Goal: Use online tool/utility: Utilize a website feature to perform a specific function

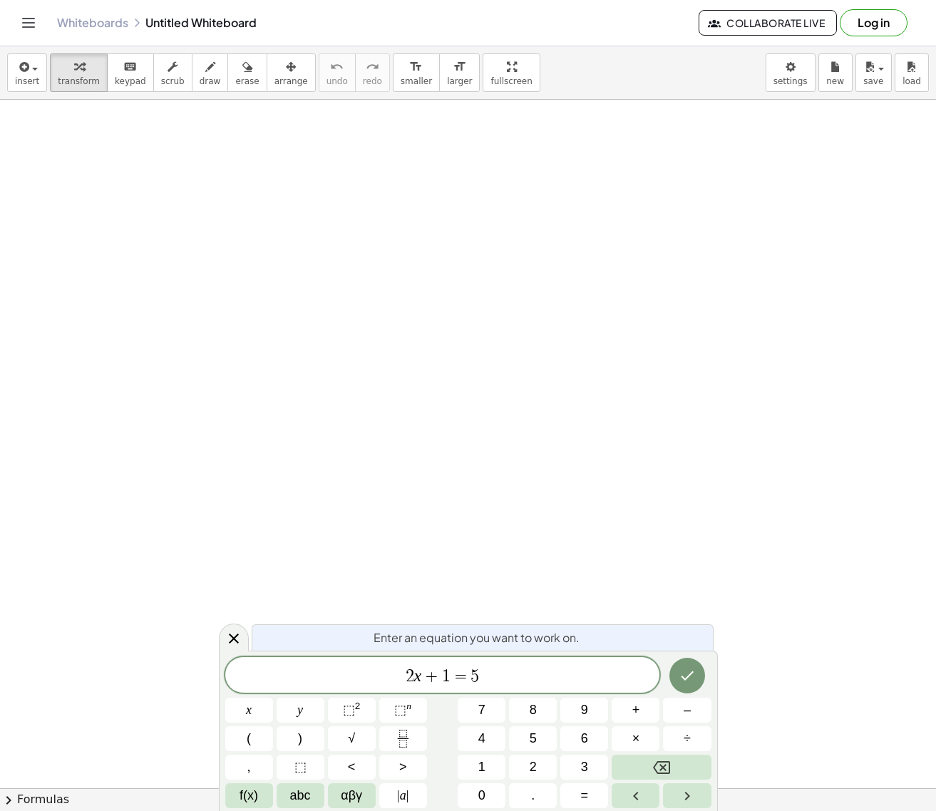
click at [26, 19] on icon "Toggle navigation" at bounding box center [29, 23] width 12 height 9
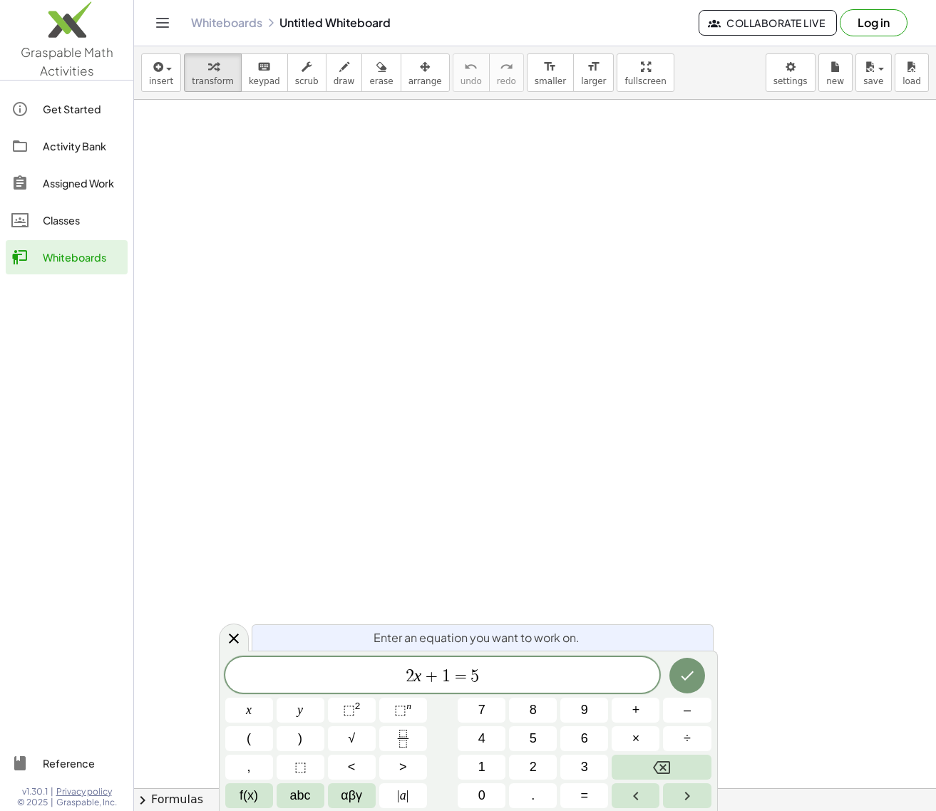
drag, startPoint x: 370, startPoint y: 264, endPoint x: 356, endPoint y: 197, distance: 67.7
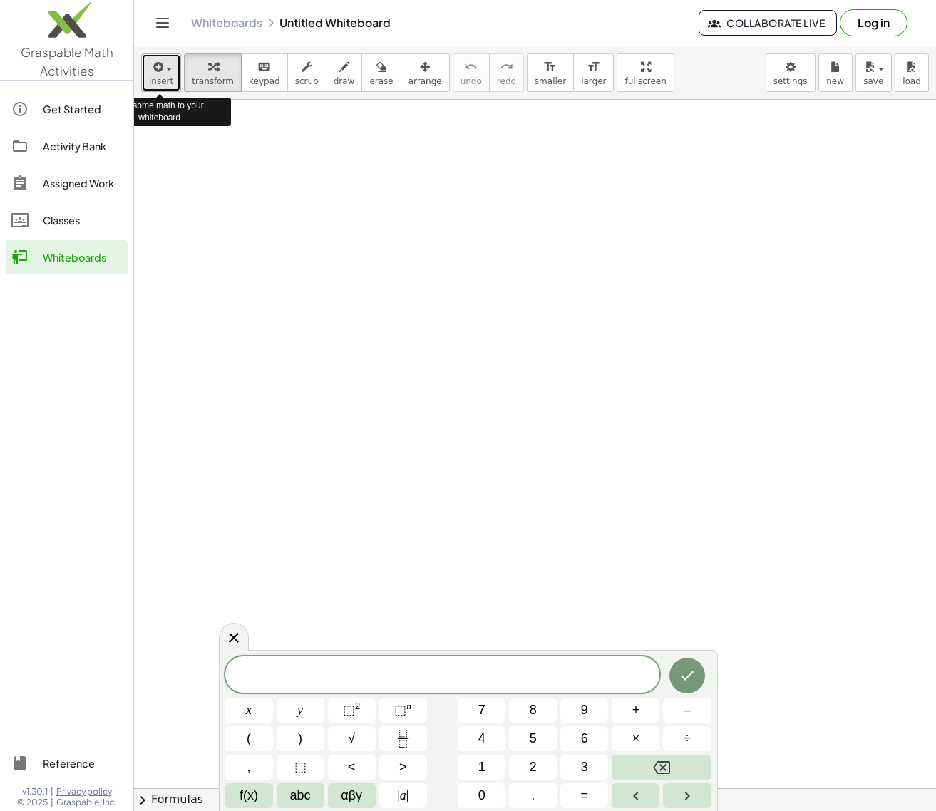
click at [172, 68] on button "insert" at bounding box center [161, 72] width 40 height 38
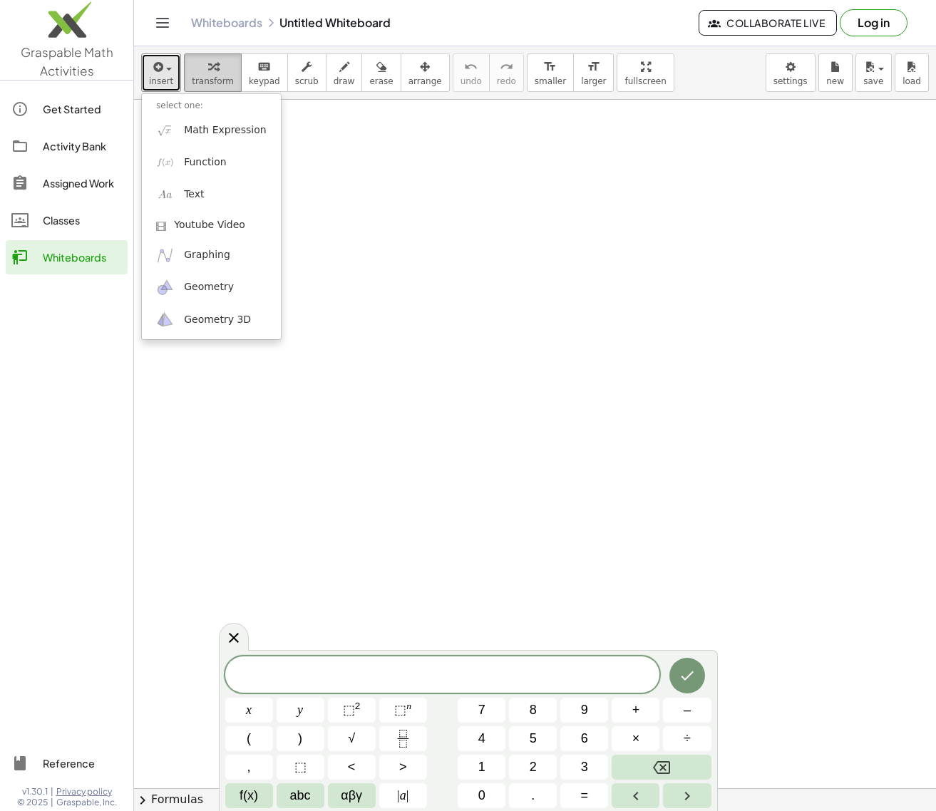
click at [212, 79] on span "transform" at bounding box center [213, 81] width 42 height 10
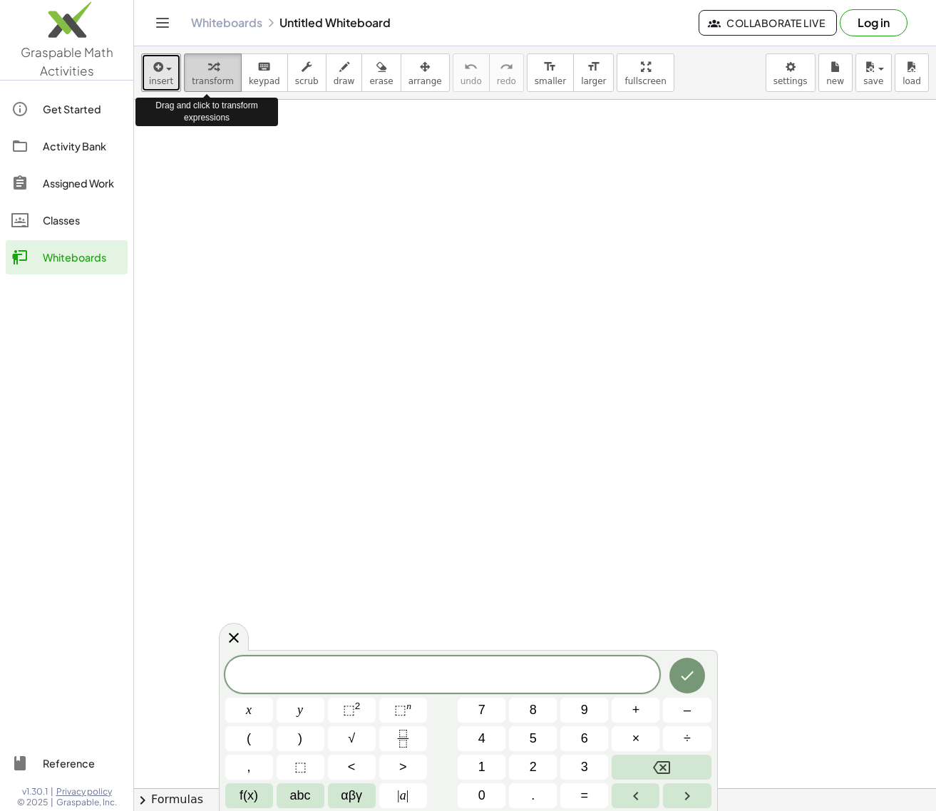
click at [212, 72] on icon "button" at bounding box center [213, 66] width 10 height 17
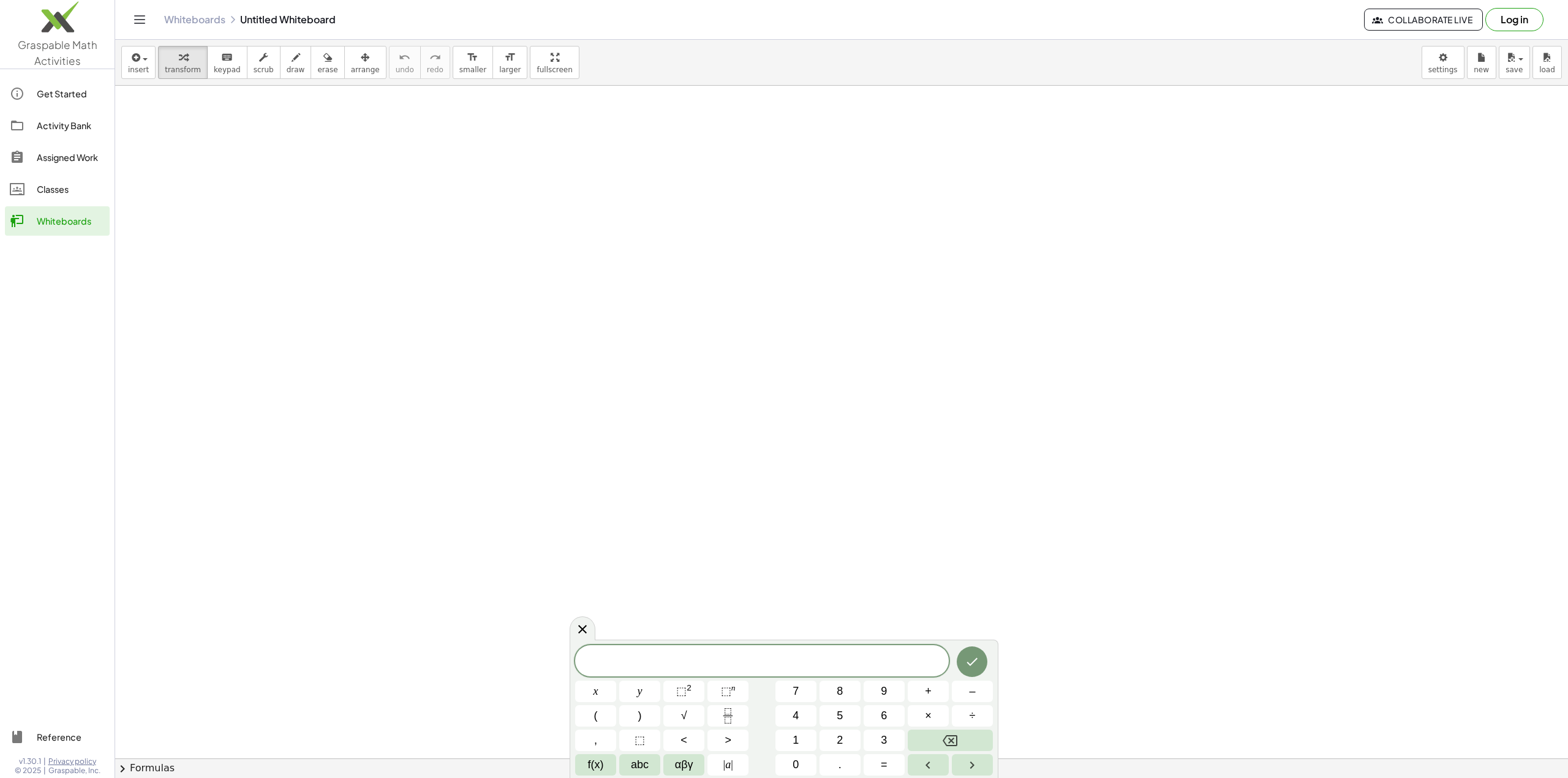
click at [619, 654] on span at bounding box center [761, 661] width 374 height 18
click at [633, 696] on button ")" at bounding box center [640, 715] width 41 height 21
click at [674, 694] on button "⬚ 2" at bounding box center [684, 691] width 41 height 21
click at [803, 661] on icon "Done" at bounding box center [972, 658] width 15 height 15
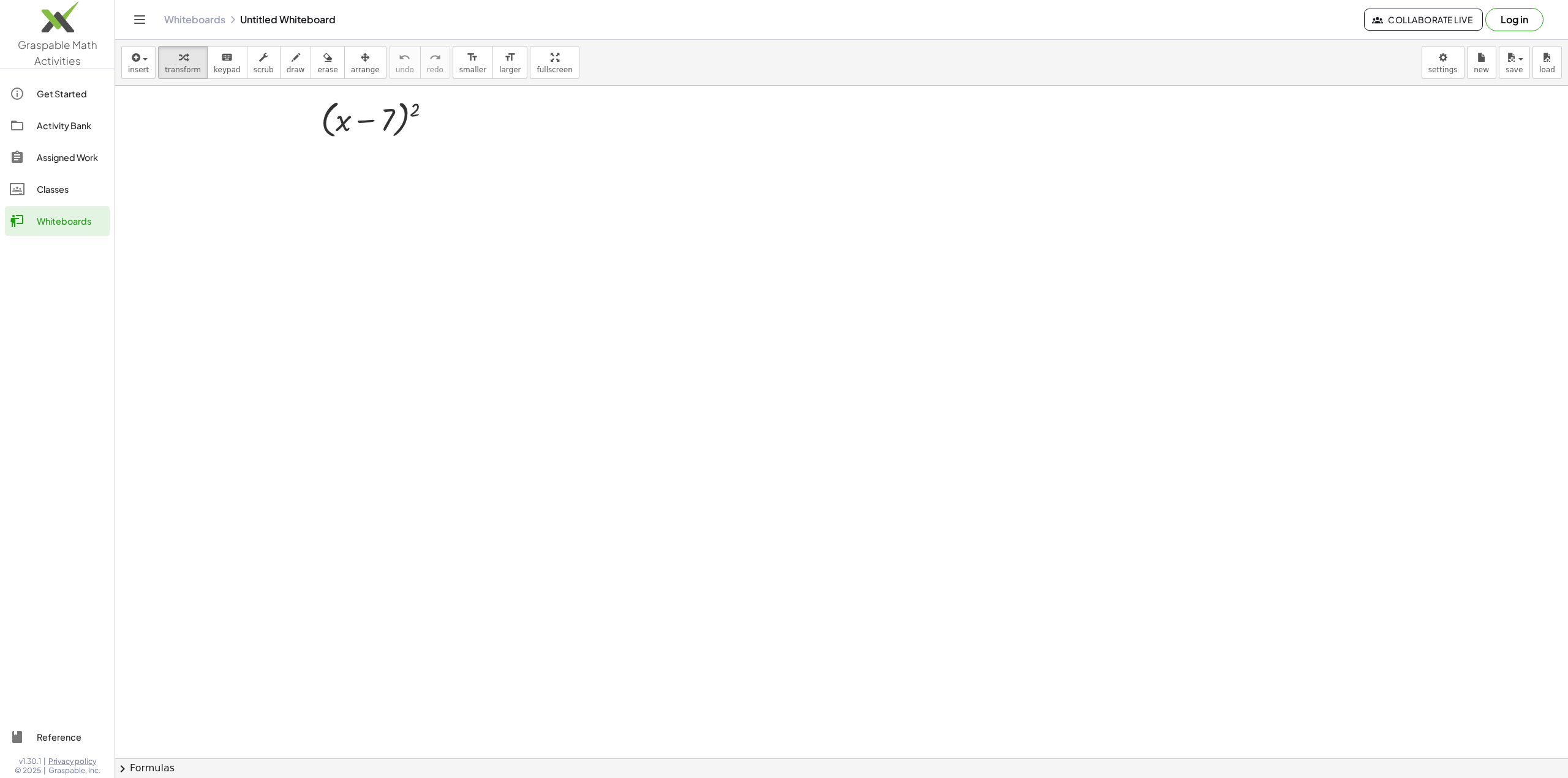
click at [164, 696] on button "chevron_right Formulas" at bounding box center [841, 768] width 1453 height 20
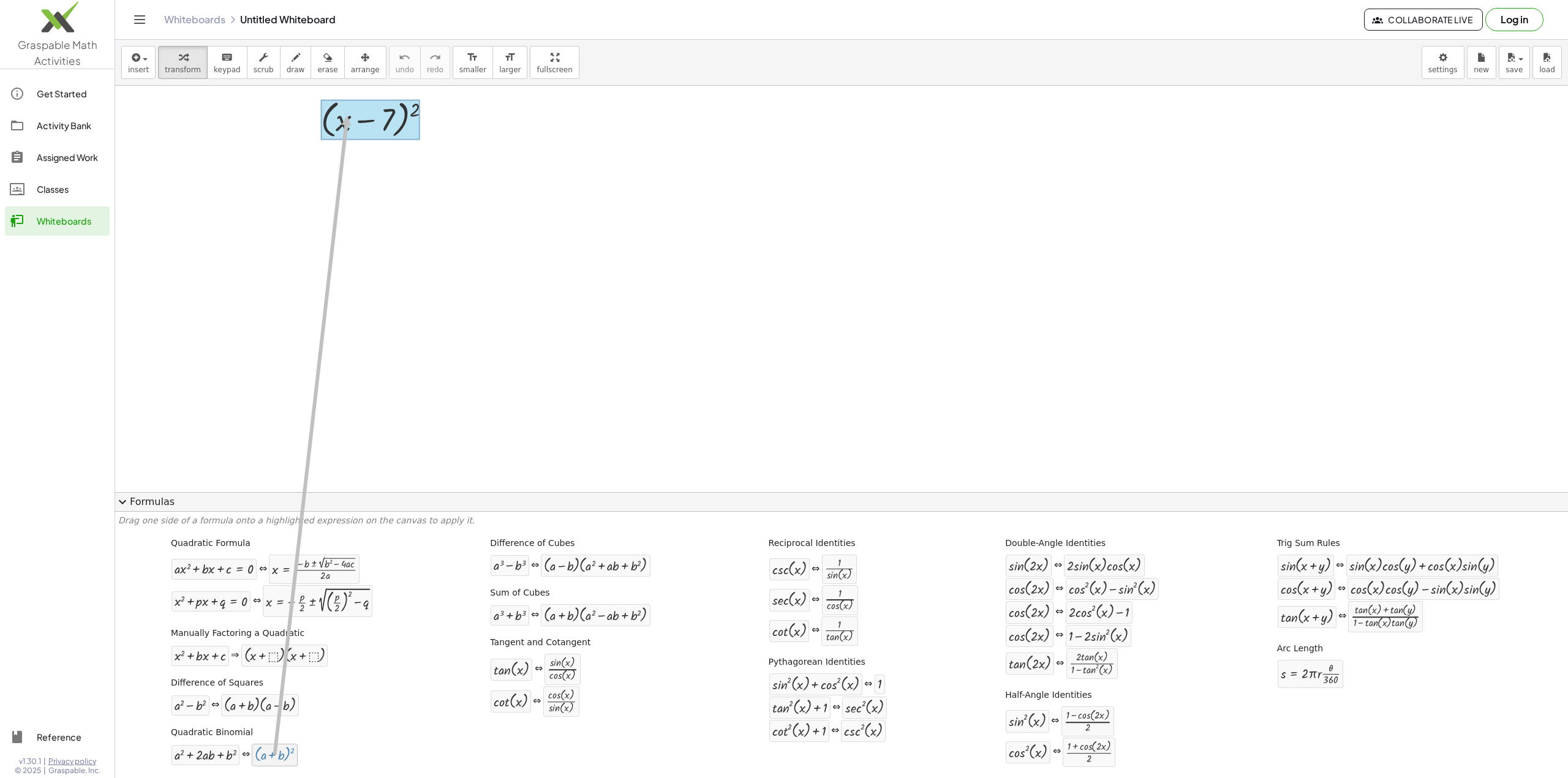
drag, startPoint x: 277, startPoint y: 756, endPoint x: 349, endPoint y: 116, distance: 644.0
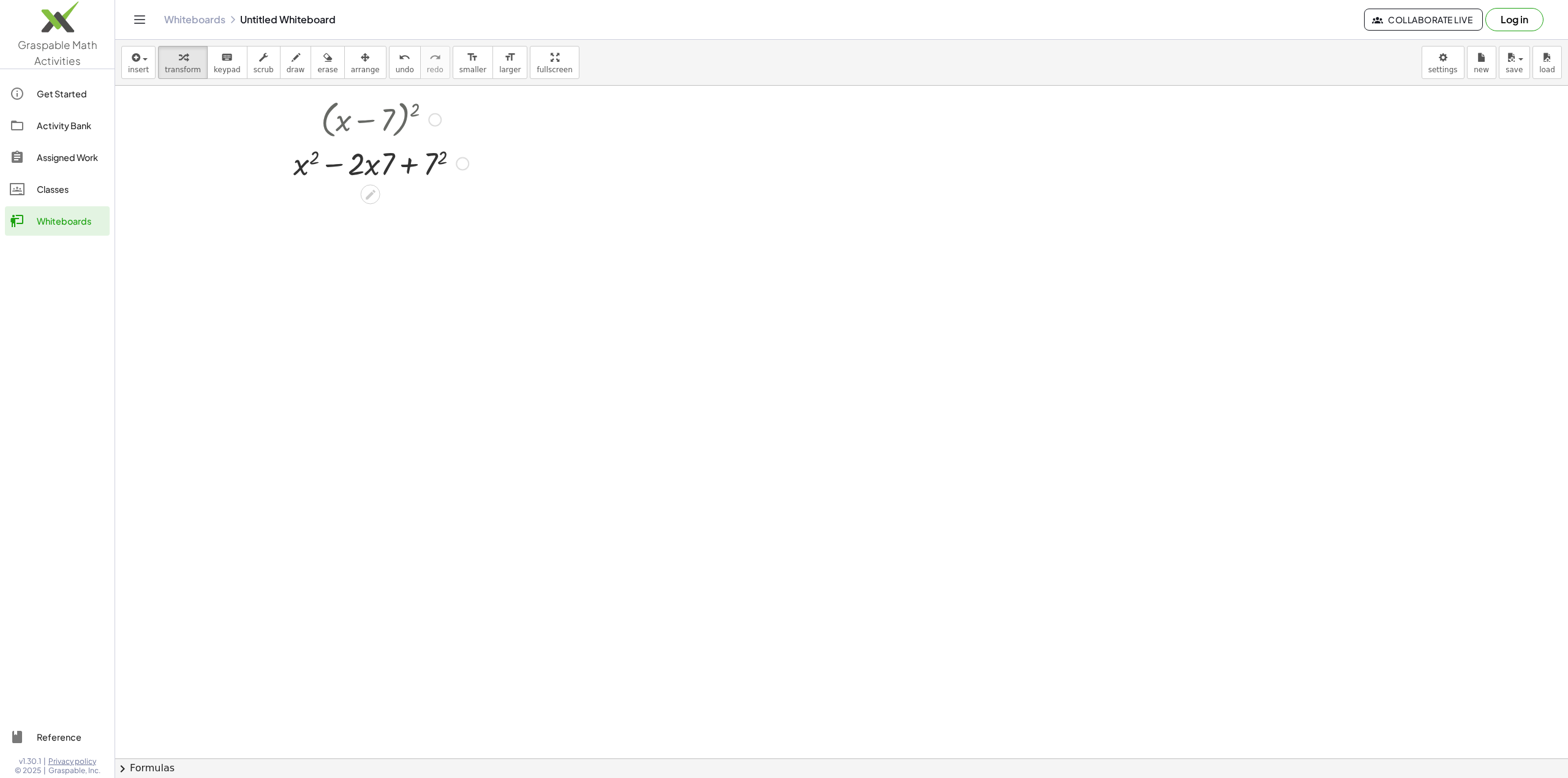
click at [458, 161] on div at bounding box center [462, 164] width 14 height 14
drag, startPoint x: 381, startPoint y: 187, endPoint x: 371, endPoint y: 194, distance: 12.2
click at [371, 194] on icon at bounding box center [370, 194] width 9 height 9
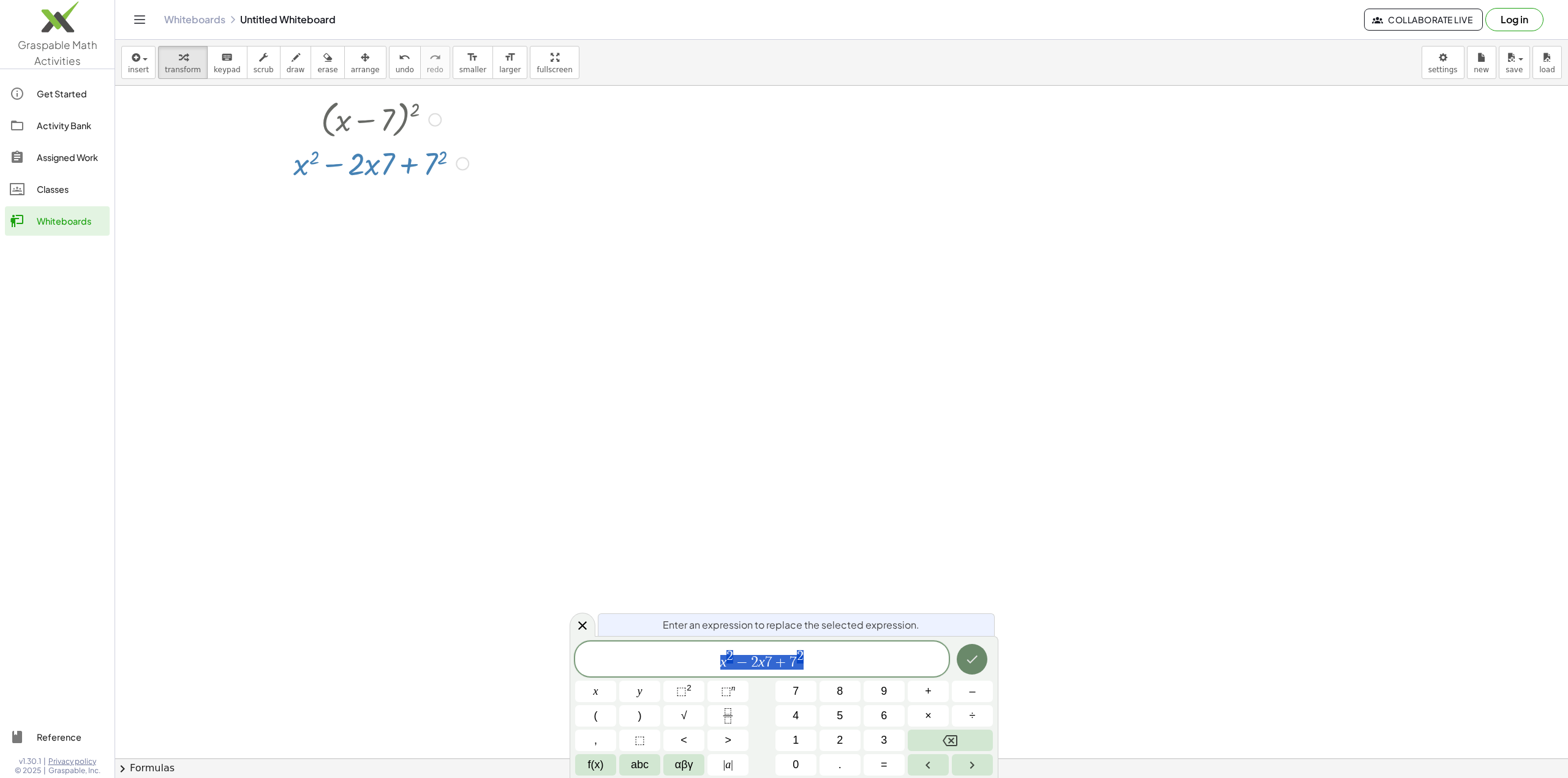
click at [803, 663] on icon "Done" at bounding box center [972, 659] width 15 height 15
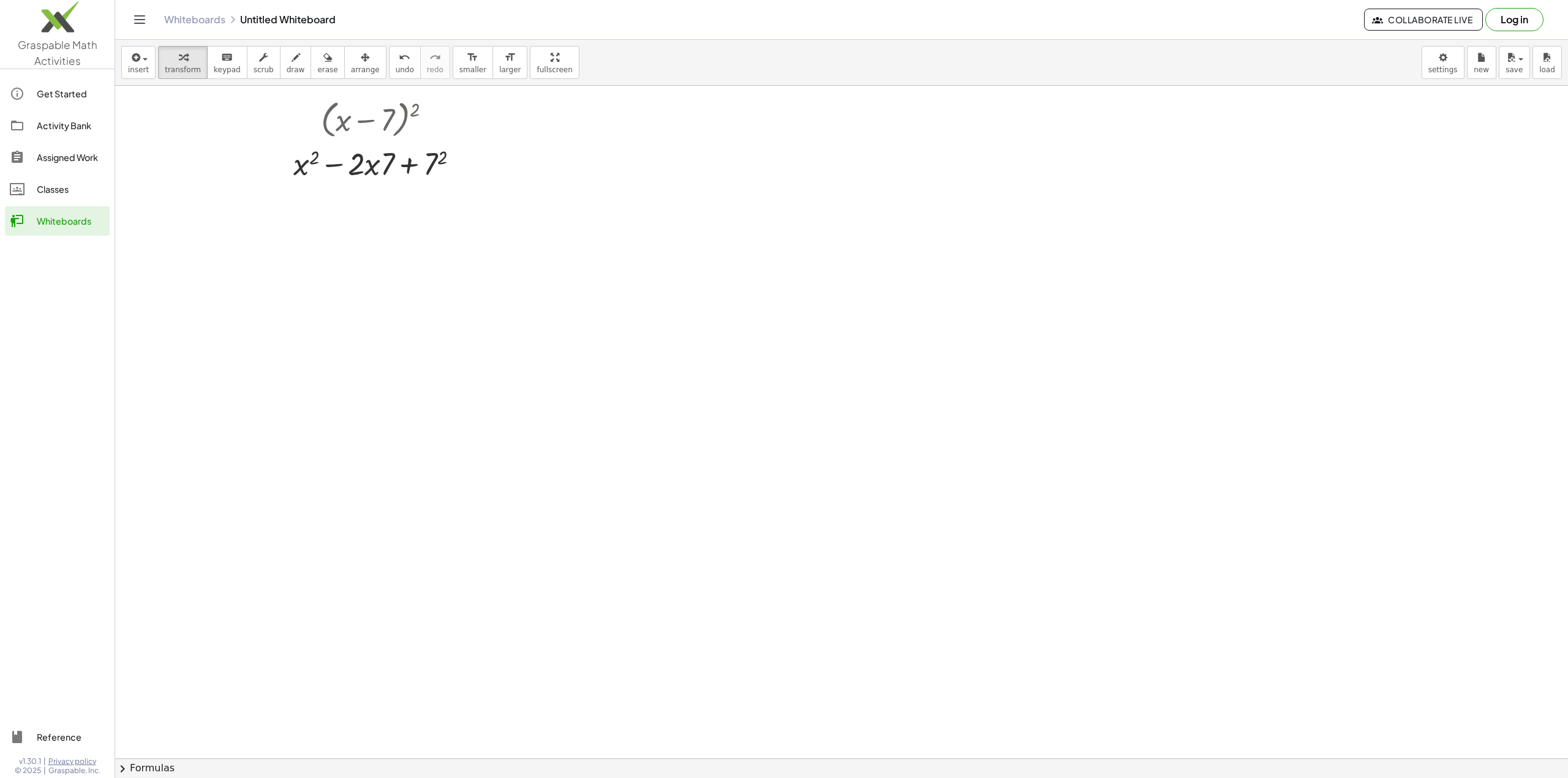
click at [137, 696] on button "chevron_right Formulas" at bounding box center [841, 768] width 1453 height 20
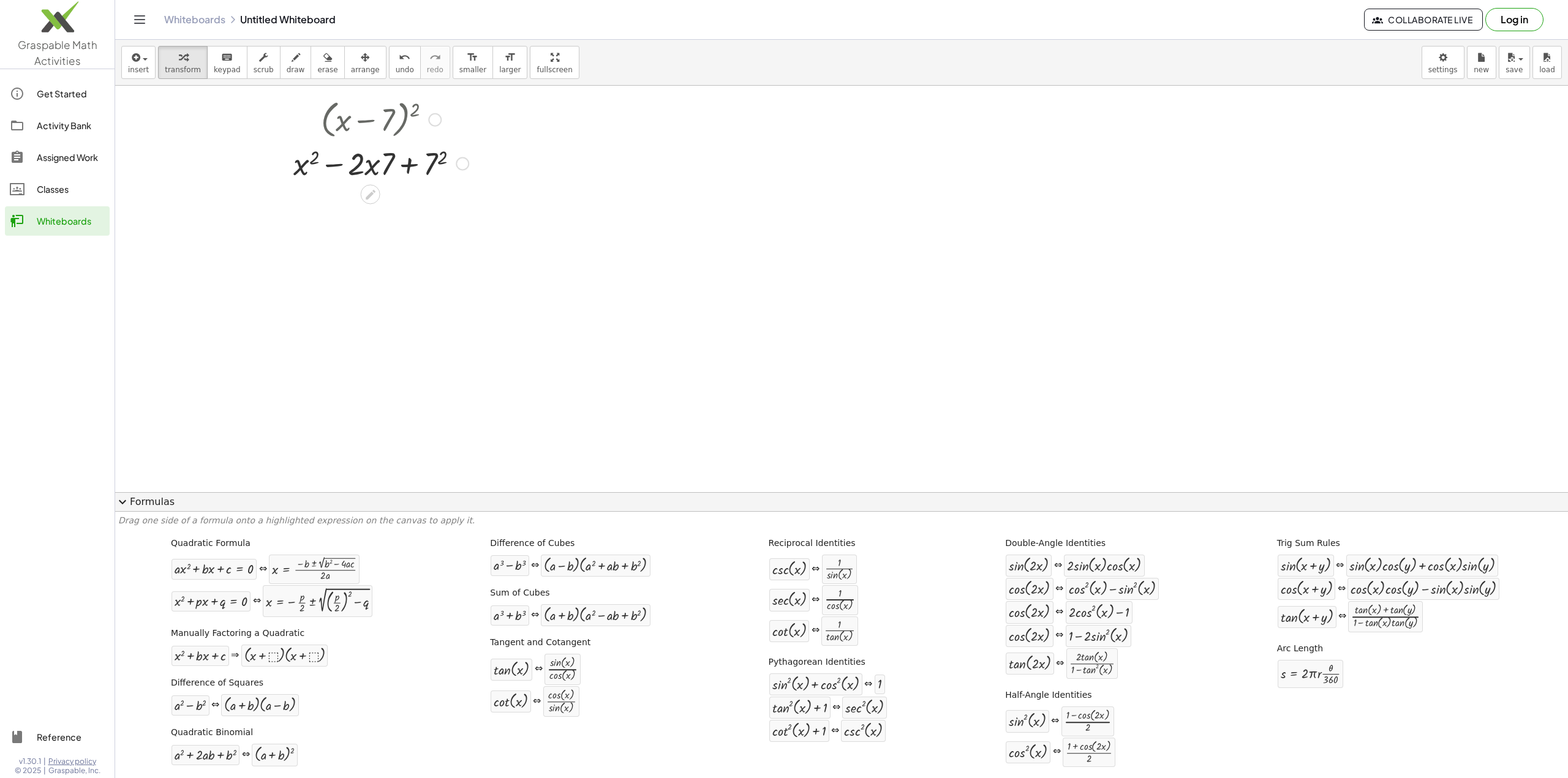
click at [461, 167] on div at bounding box center [462, 164] width 14 height 14
click at [464, 161] on div "Transform line Copy line as LaTeX Copy derivation as LaTeX Expand new lines: On" at bounding box center [462, 164] width 14 height 14
click at [438, 154] on div at bounding box center [381, 162] width 187 height 41
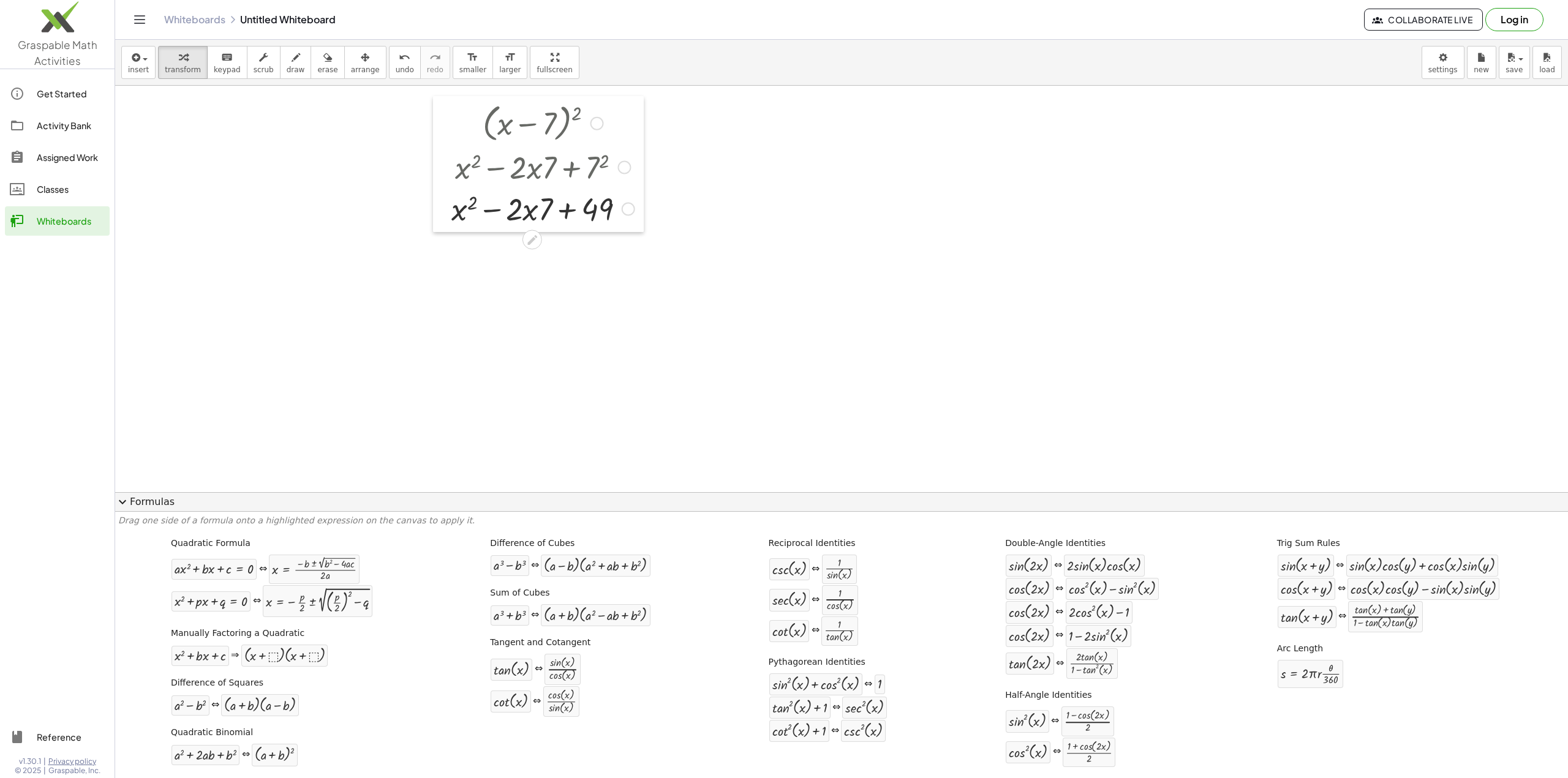
drag, startPoint x: 287, startPoint y: 159, endPoint x: 449, endPoint y: 162, distance: 162.0
click at [449, 162] on div at bounding box center [442, 164] width 18 height 136
click at [168, 64] on button "transform" at bounding box center [183, 62] width 50 height 33
click at [141, 64] on button "insert" at bounding box center [138, 62] width 34 height 33
click at [310, 57] on button "erase" at bounding box center [326, 62] width 34 height 33
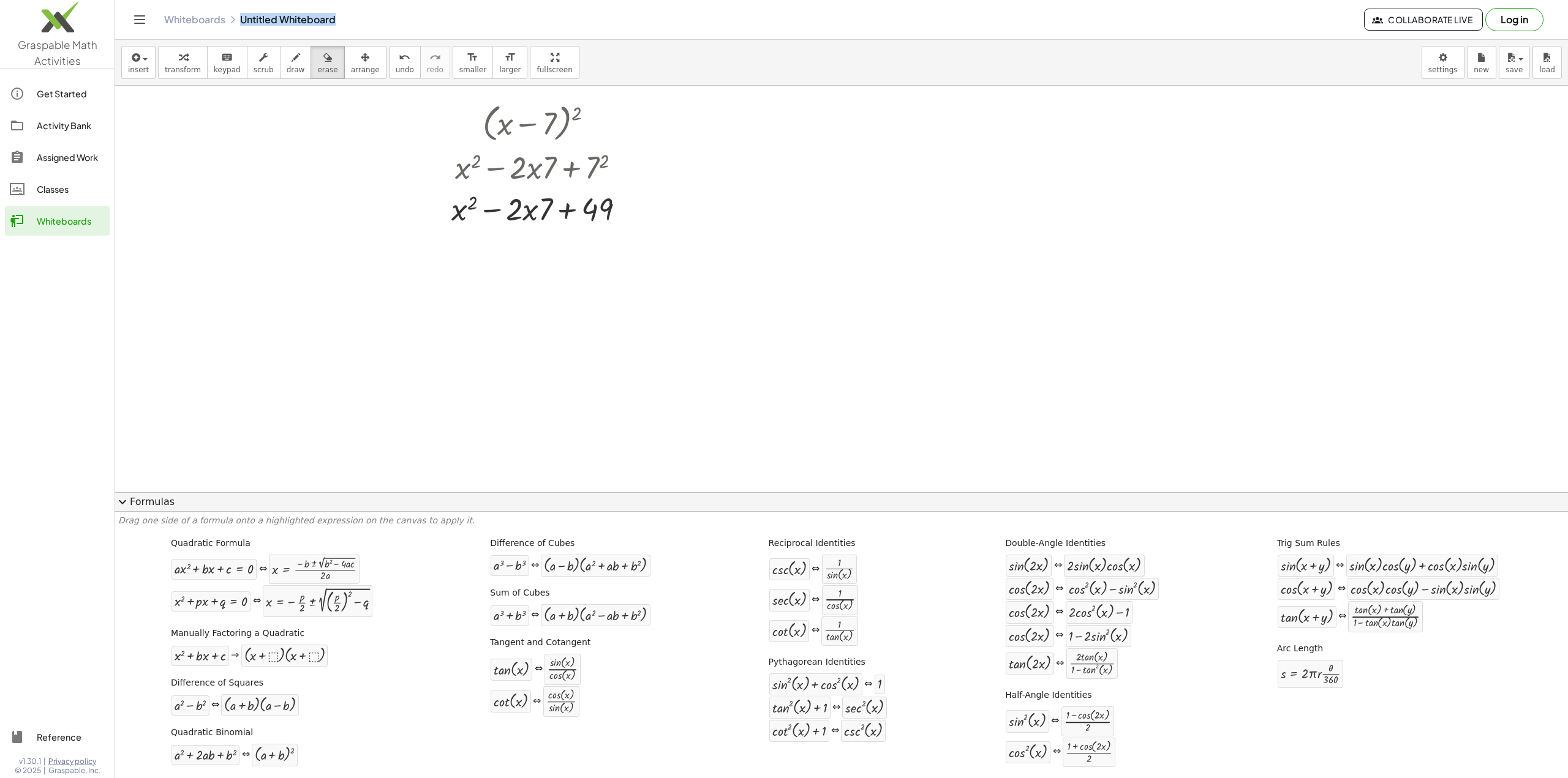
drag, startPoint x: 239, startPoint y: 16, endPoint x: 355, endPoint y: 17, distance: 116.0
click at [355, 17] on div "Whiteboards Untitled Whiteboard" at bounding box center [764, 20] width 1199 height 12
copy link "Untitled Whiteboard"
click at [55, 192] on div "Classes" at bounding box center [70, 189] width 68 height 15
click at [803, 58] on icon "button" at bounding box center [1510, 57] width 11 height 15
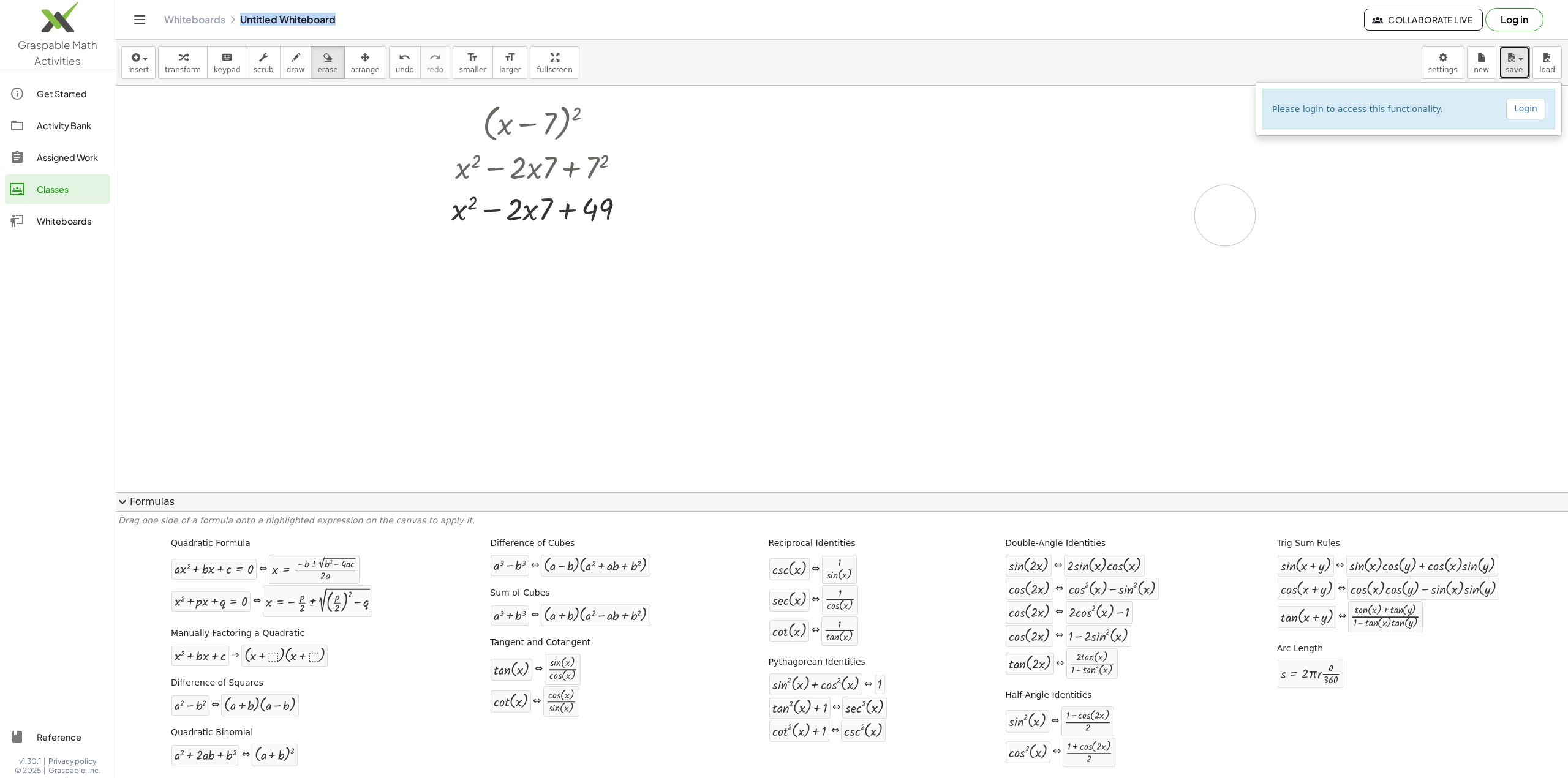
drag, startPoint x: 1225, startPoint y: 216, endPoint x: 750, endPoint y: 161, distance: 478.2
click at [803, 216] on div at bounding box center [841, 717] width 1453 height 1262
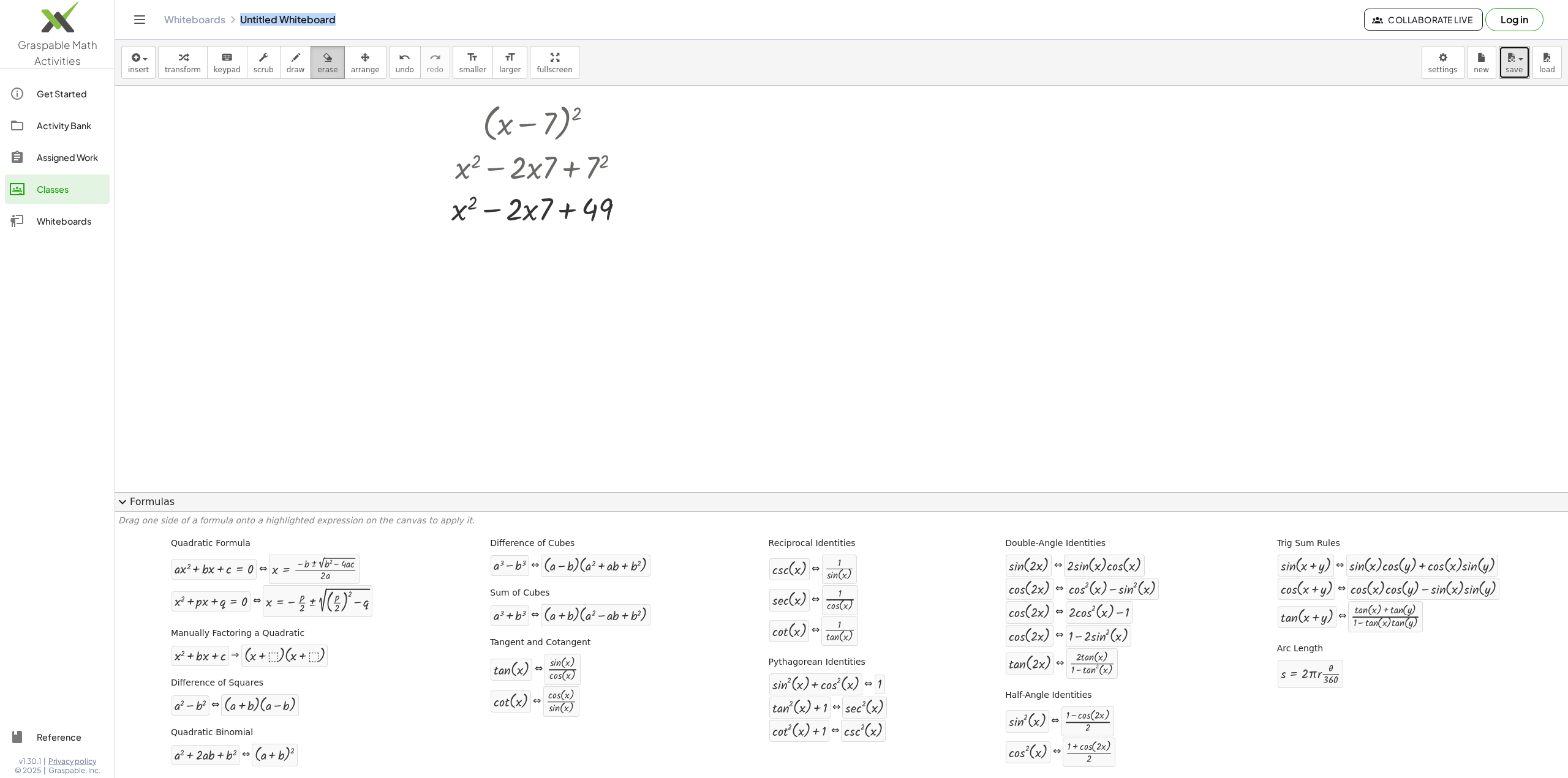
click at [310, 64] on button "erase" at bounding box center [326, 62] width 34 height 33
click at [323, 61] on icon "button" at bounding box center [327, 57] width 9 height 15
click at [305, 171] on div at bounding box center [841, 717] width 1453 height 1262
click at [317, 62] on div "button" at bounding box center [327, 57] width 21 height 15
click at [609, 229] on div at bounding box center [841, 717] width 1453 height 1262
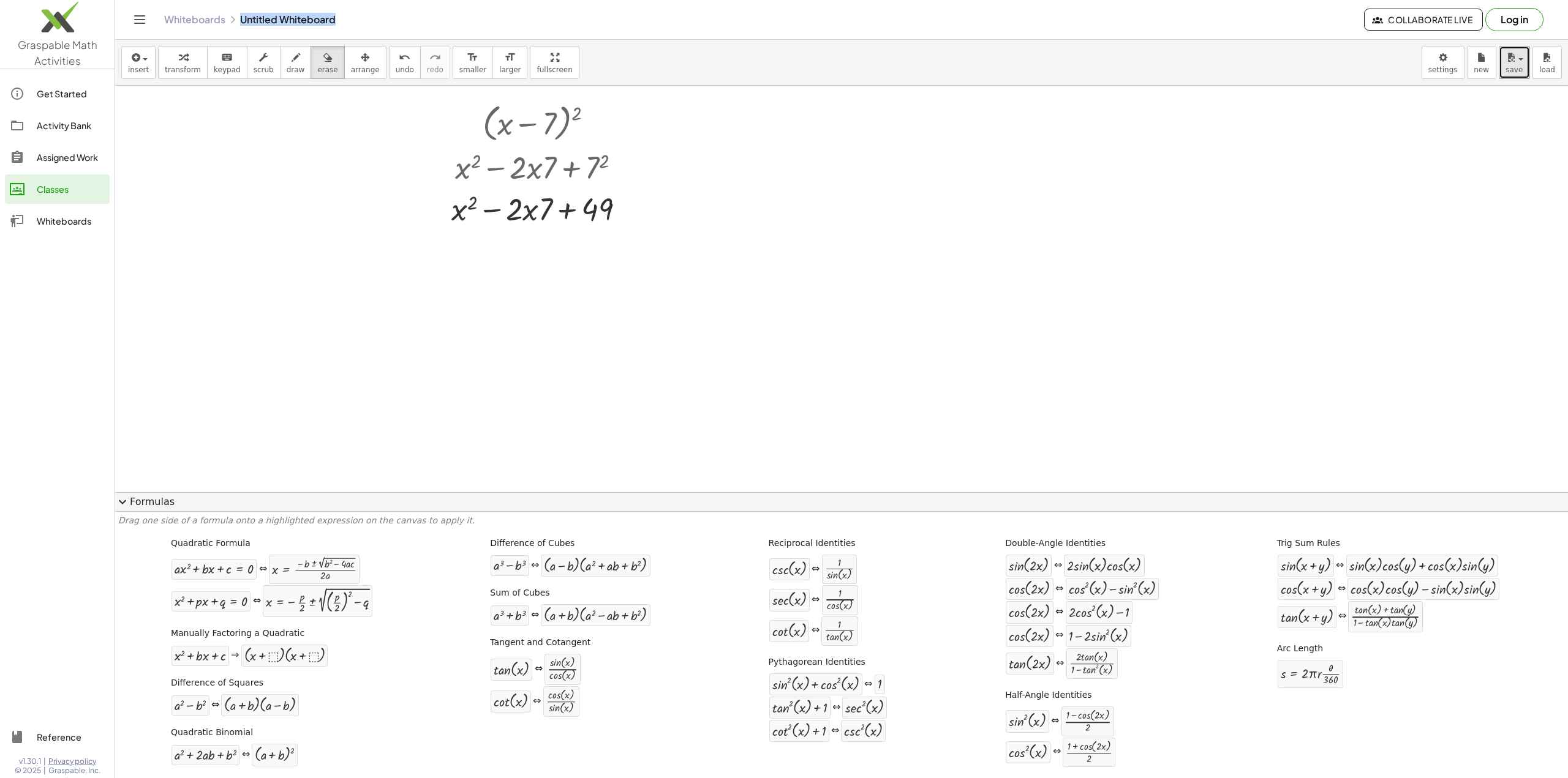
click at [610, 208] on div at bounding box center [841, 717] width 1453 height 1262
drag, startPoint x: 609, startPoint y: 207, endPoint x: 486, endPoint y: 120, distance: 150.7
click at [486, 120] on div at bounding box center [841, 717] width 1453 height 1262
drag, startPoint x: 459, startPoint y: 113, endPoint x: 619, endPoint y: 221, distance: 193.0
click at [619, 221] on div at bounding box center [841, 717] width 1453 height 1262
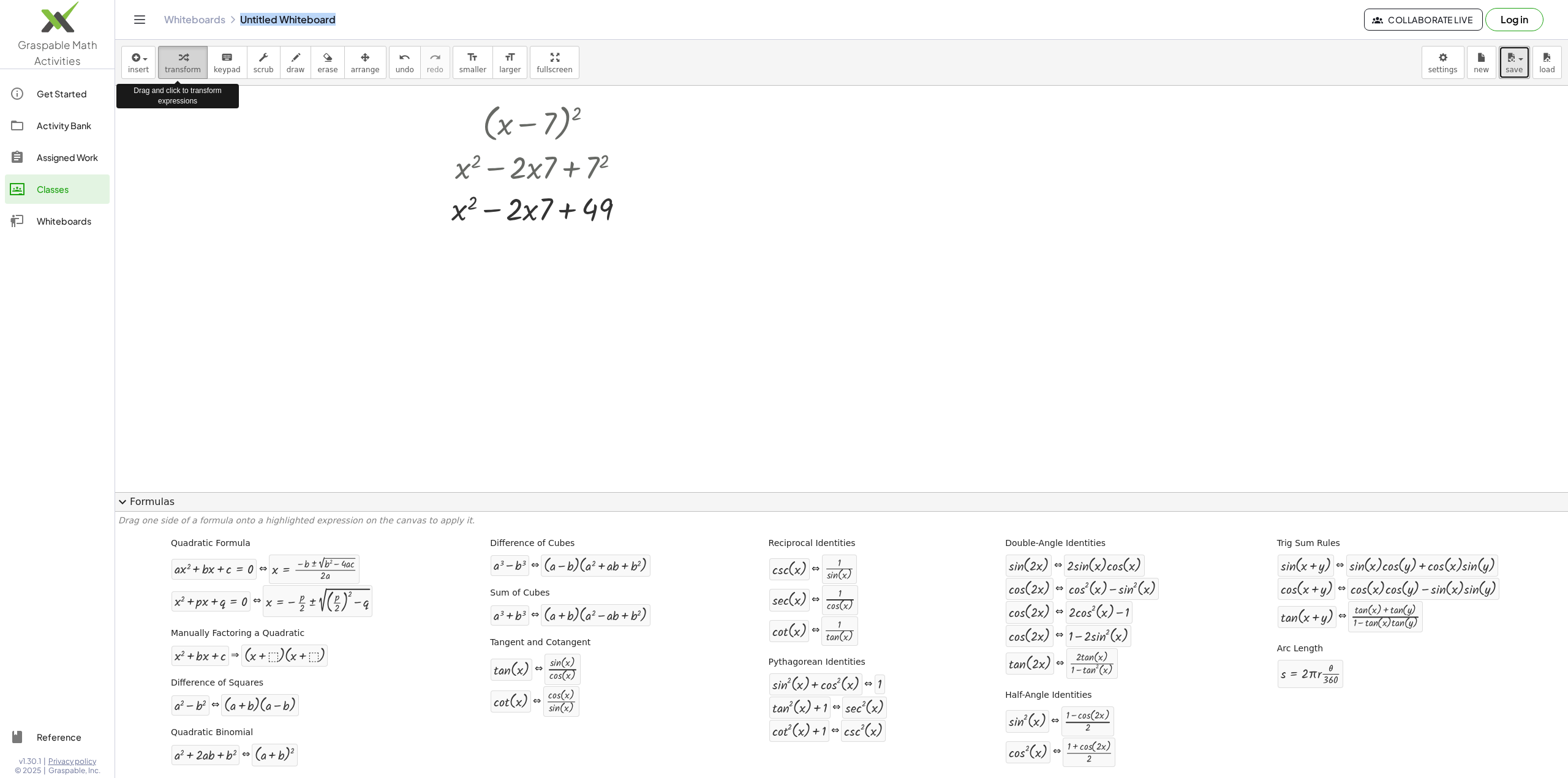
click at [172, 67] on span "transform" at bounding box center [183, 70] width 36 height 9
click at [595, 125] on div at bounding box center [597, 124] width 14 height 14
click at [803, 58] on body "Graspable Math Activities Get Started Activity Bank Assigned Work Classes White…" at bounding box center [784, 389] width 1568 height 778
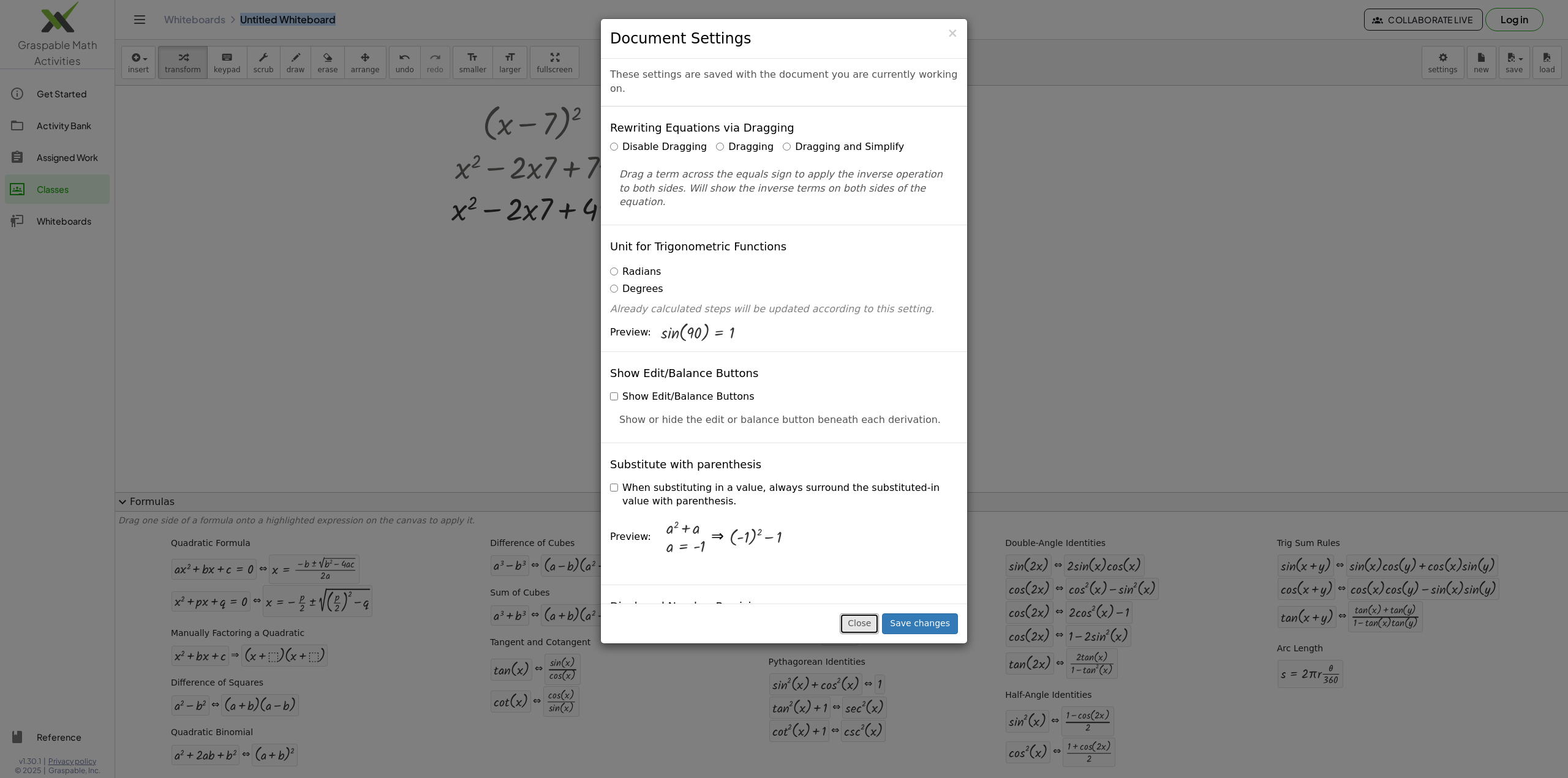
click at [803, 622] on button "Close" at bounding box center [859, 623] width 40 height 21
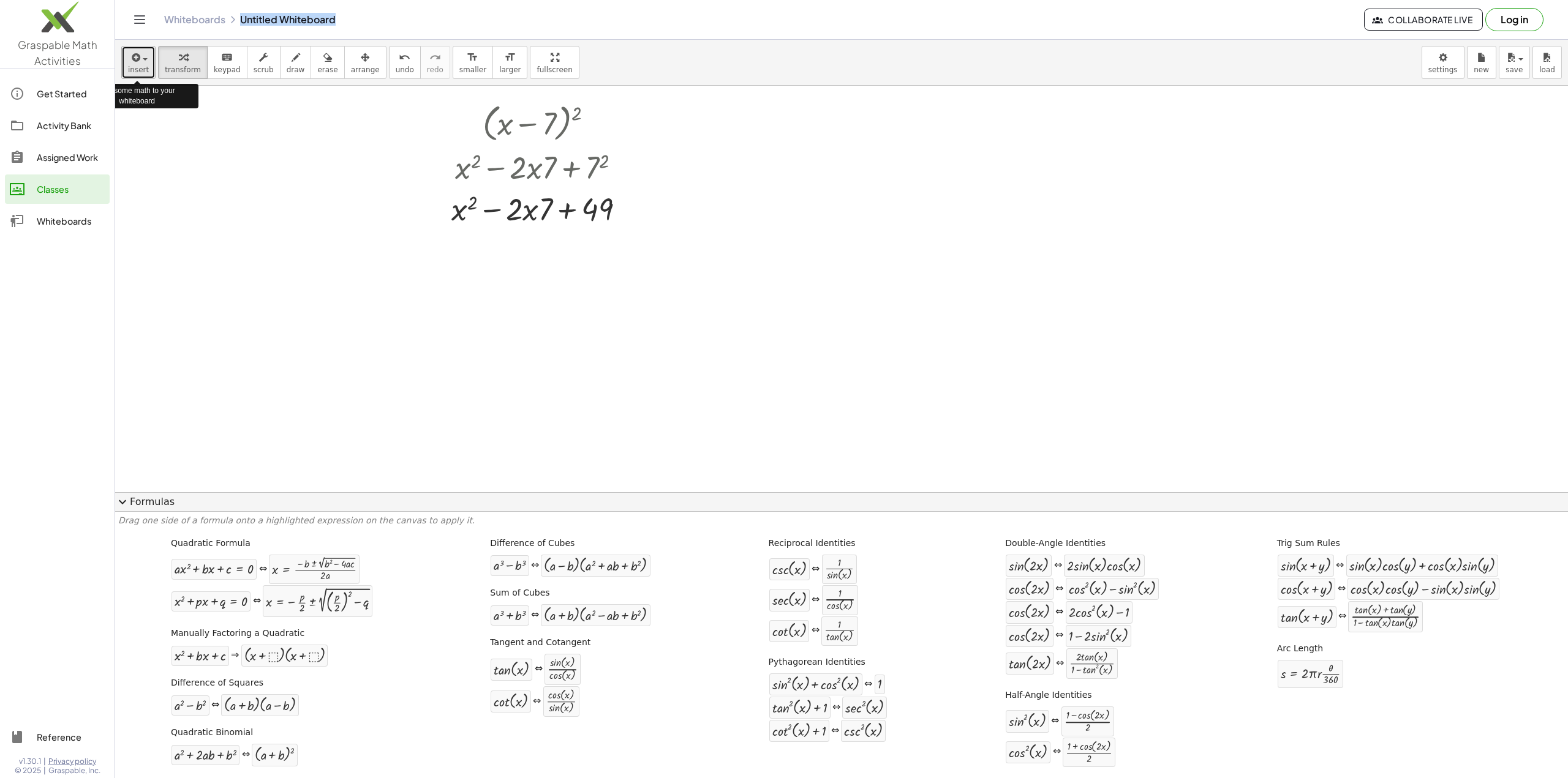
click at [143, 58] on span "button" at bounding box center [145, 59] width 5 height 3
click at [175, 75] on button "transform" at bounding box center [183, 62] width 50 height 33
click at [223, 59] on icon "keyboard" at bounding box center [227, 57] width 12 height 15
click at [256, 61] on div "button" at bounding box center [264, 57] width 21 height 15
click at [291, 61] on icon "button" at bounding box center [296, 57] width 9 height 15
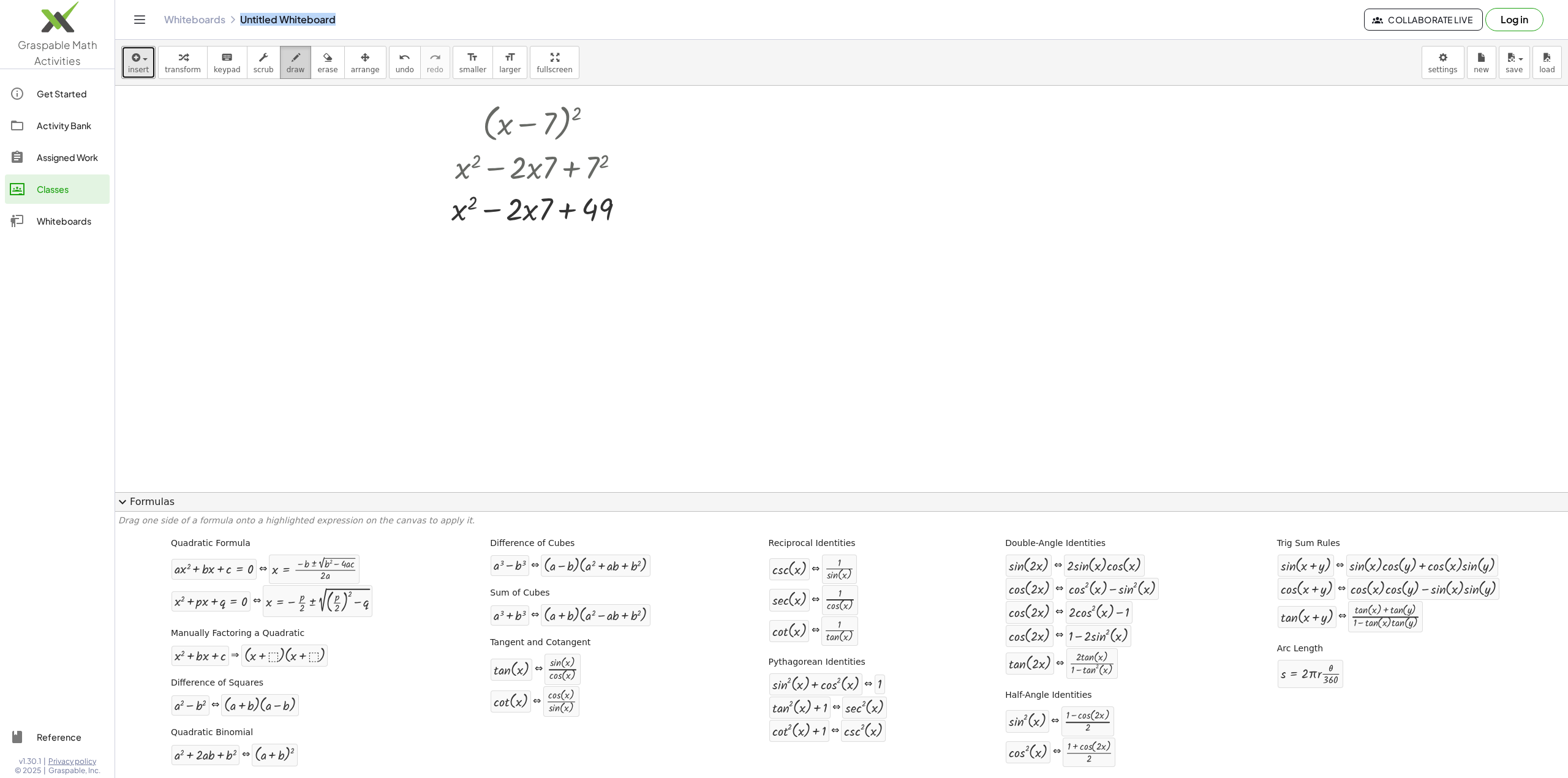
click at [291, 61] on icon "button" at bounding box center [296, 57] width 9 height 15
click at [317, 61] on div "button" at bounding box center [327, 57] width 21 height 15
drag, startPoint x: 379, startPoint y: 93, endPoint x: 649, endPoint y: 202, distance: 291.2
click at [649, 202] on div at bounding box center [841, 717] width 1453 height 1262
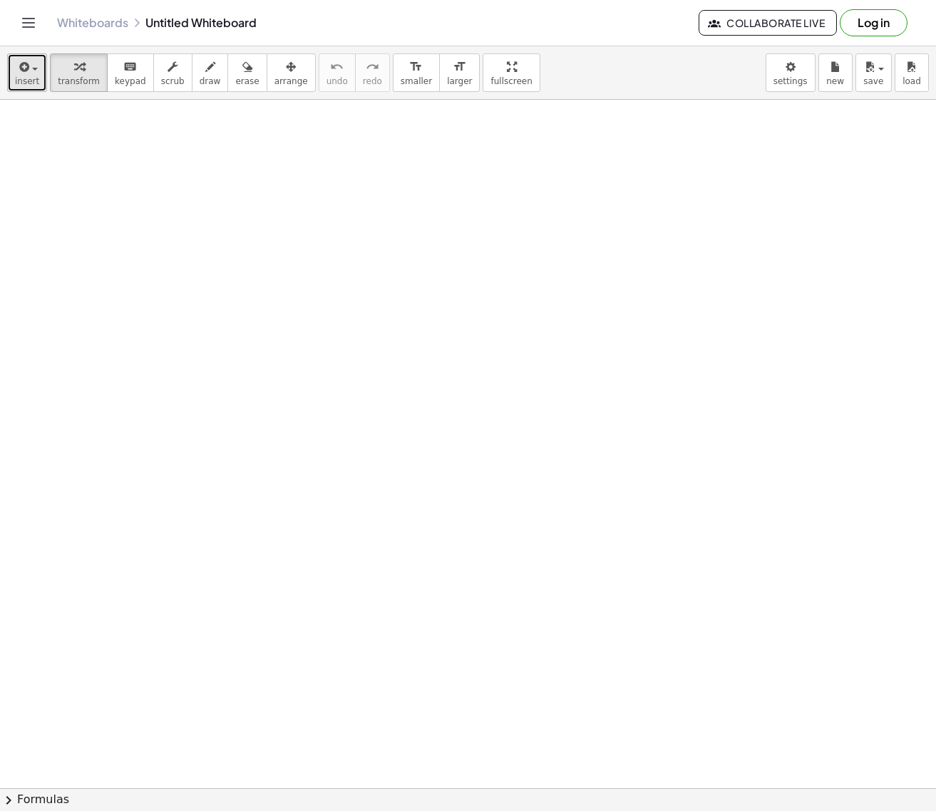
click at [38, 76] on button "insert" at bounding box center [27, 72] width 40 height 38
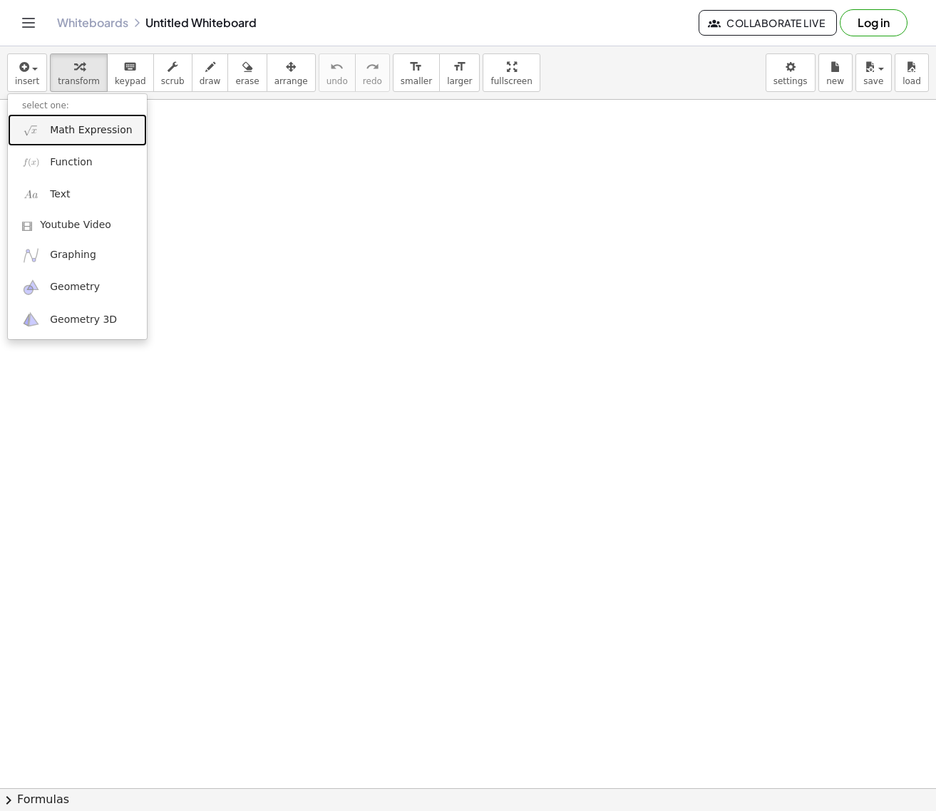
click at [83, 128] on span "Math Expression" at bounding box center [91, 130] width 82 height 14
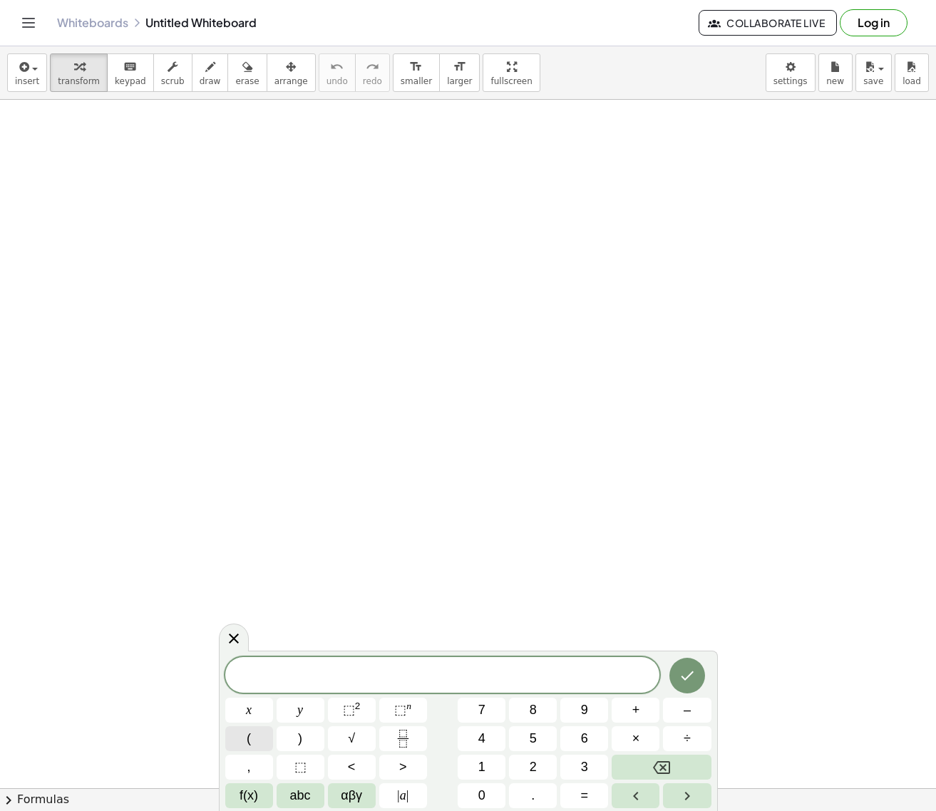
click at [245, 737] on button "(" at bounding box center [249, 738] width 48 height 25
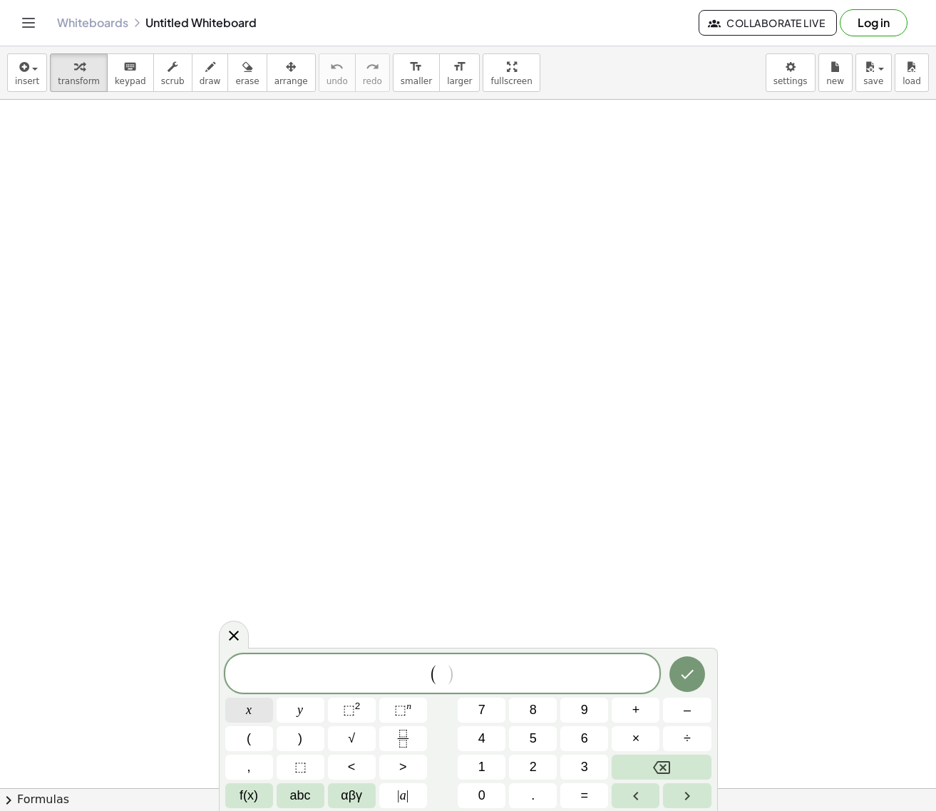
click at [249, 711] on span "x" at bounding box center [249, 710] width 6 height 19
click at [353, 714] on span "⬚" at bounding box center [349, 710] width 12 height 14
click at [636, 711] on span "+" at bounding box center [636, 710] width 8 height 19
click at [478, 758] on span "1" at bounding box center [481, 767] width 7 height 19
click at [485, 796] on button "0" at bounding box center [482, 795] width 48 height 25
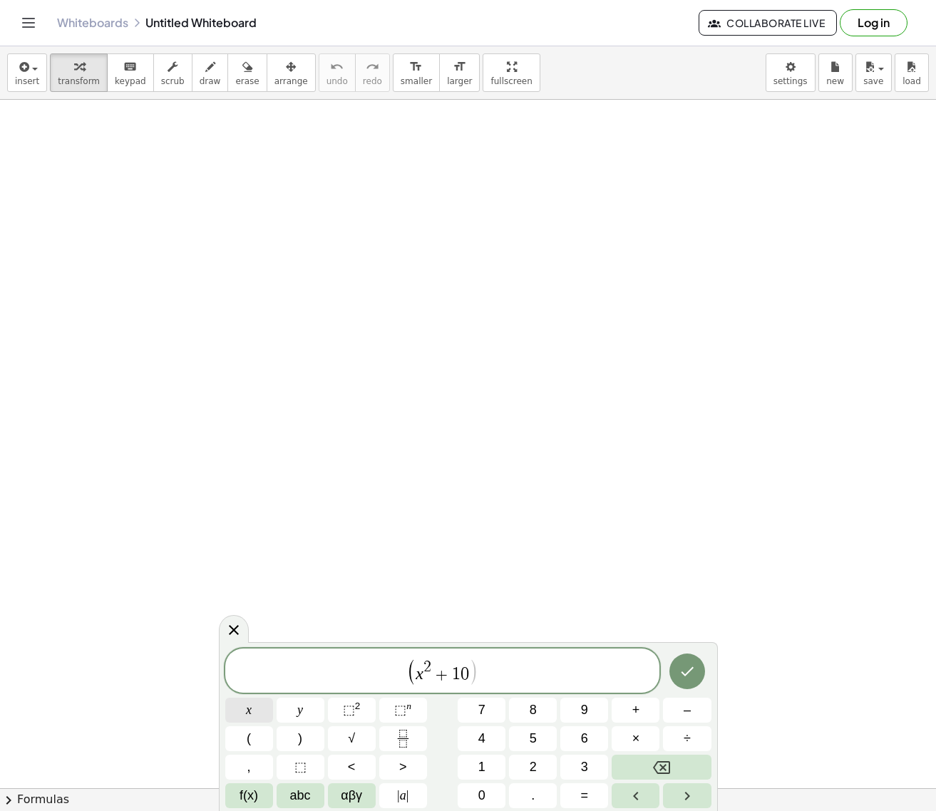
click at [247, 713] on span "x" at bounding box center [249, 710] width 6 height 19
click at [642, 713] on button "+" at bounding box center [636, 710] width 48 height 25
click at [537, 760] on button "2" at bounding box center [533, 767] width 48 height 25
click at [469, 765] on button "1" at bounding box center [482, 767] width 48 height 25
click at [303, 738] on button ")" at bounding box center [301, 738] width 48 height 25
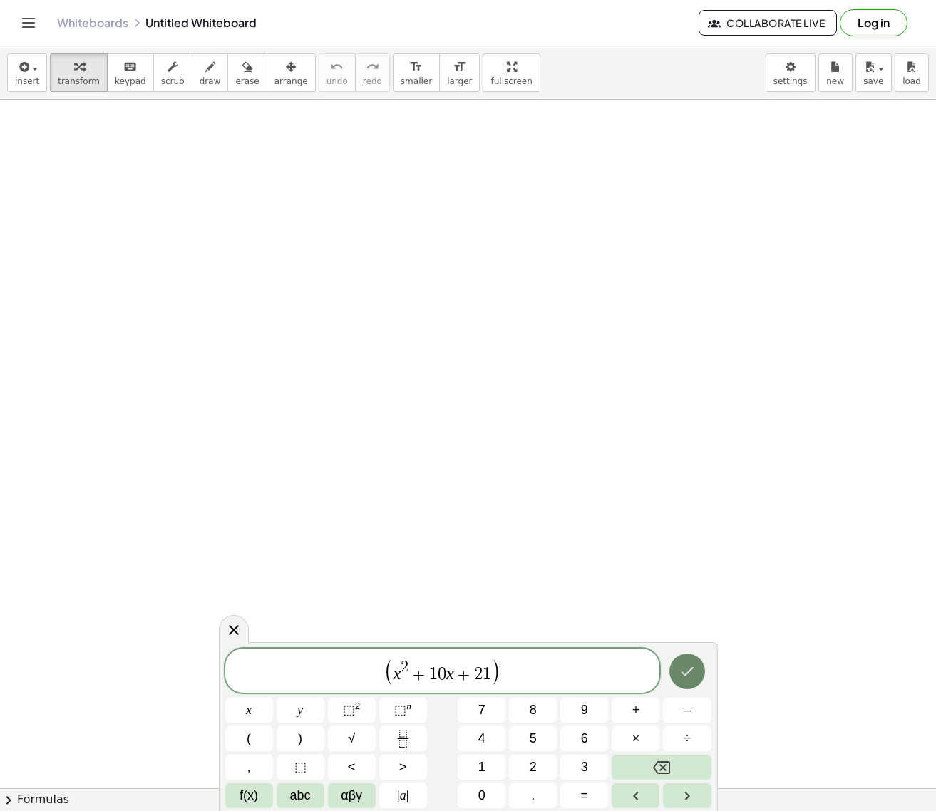
click at [689, 669] on icon "Done" at bounding box center [687, 671] width 17 height 17
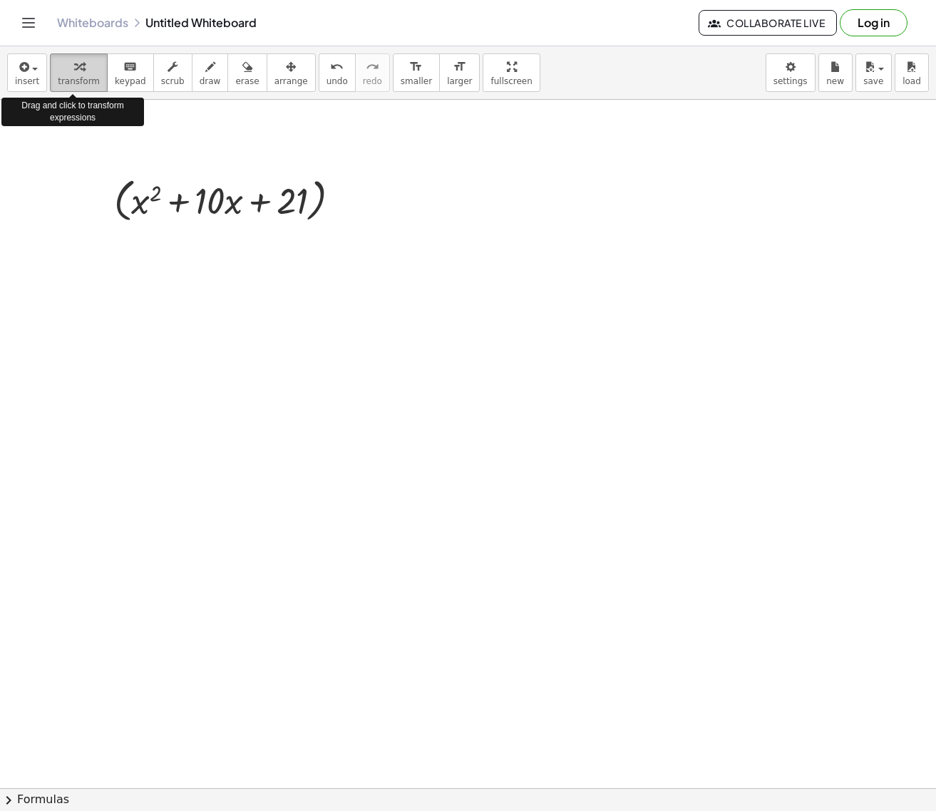
click at [74, 68] on icon "button" at bounding box center [79, 66] width 10 height 17
click at [31, 799] on button "chevron_right Formulas" at bounding box center [468, 799] width 936 height 23
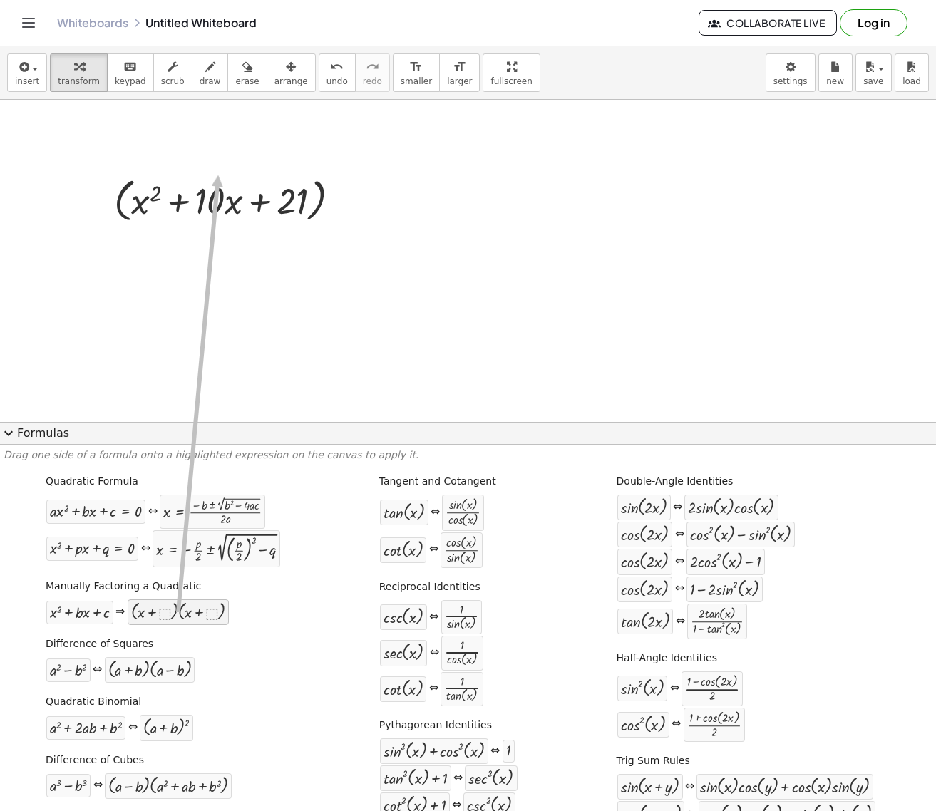
drag, startPoint x: 170, startPoint y: 614, endPoint x: 215, endPoint y: 175, distance: 441.4
drag, startPoint x: 165, startPoint y: 615, endPoint x: 191, endPoint y: 210, distance: 405.7
click at [191, 210] on div at bounding box center [233, 200] width 252 height 54
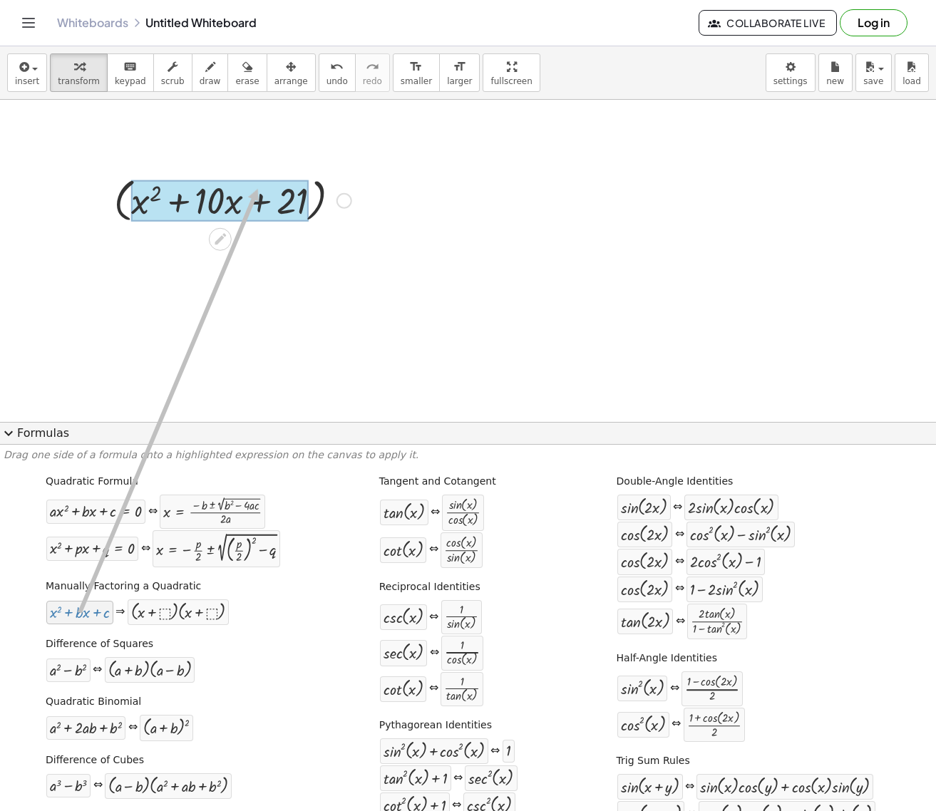
drag, startPoint x: 101, startPoint y: 616, endPoint x: 254, endPoint y: 188, distance: 454.3
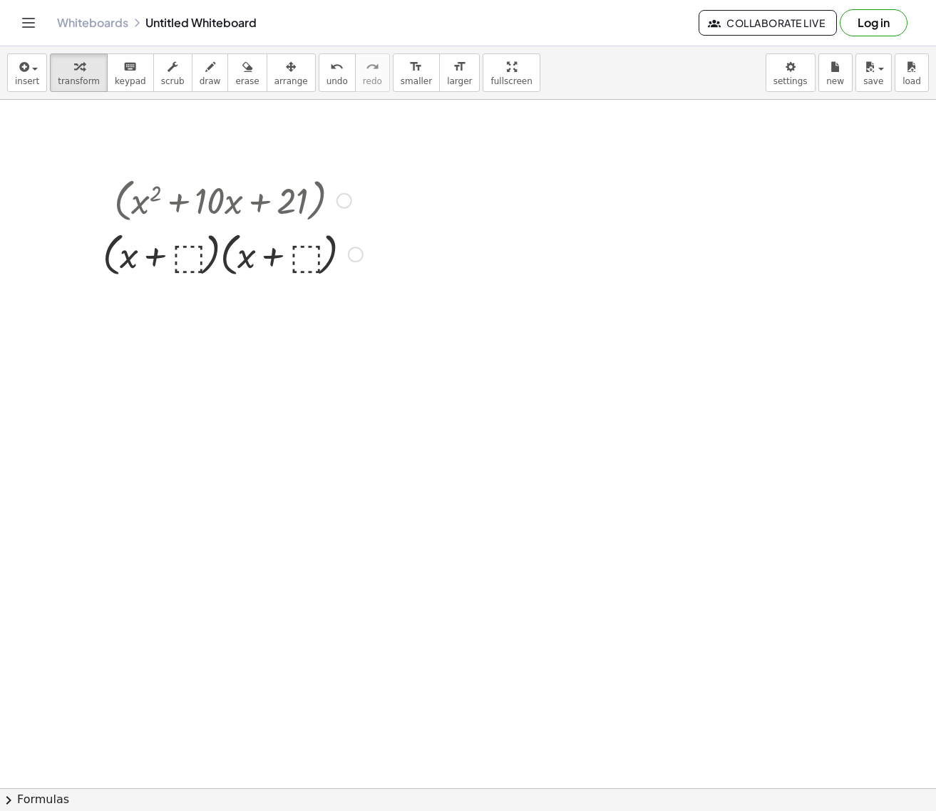
click at [182, 256] on div at bounding box center [233, 254] width 274 height 54
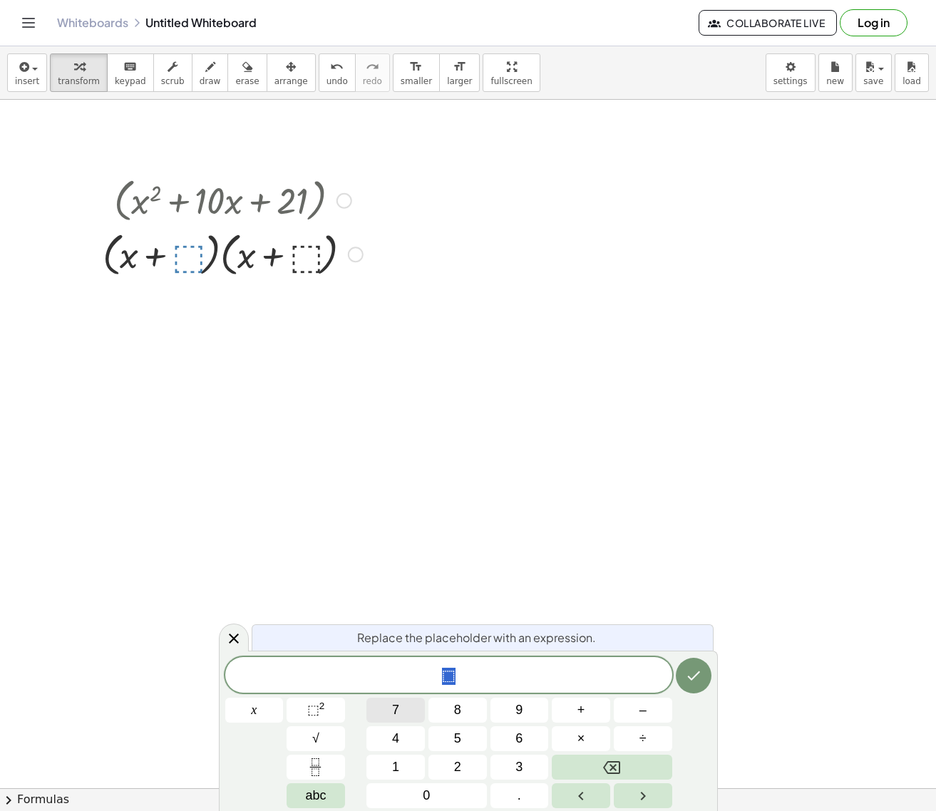
click at [399, 714] on span "7" at bounding box center [395, 710] width 7 height 19
click at [690, 686] on button "Done" at bounding box center [694, 676] width 36 height 36
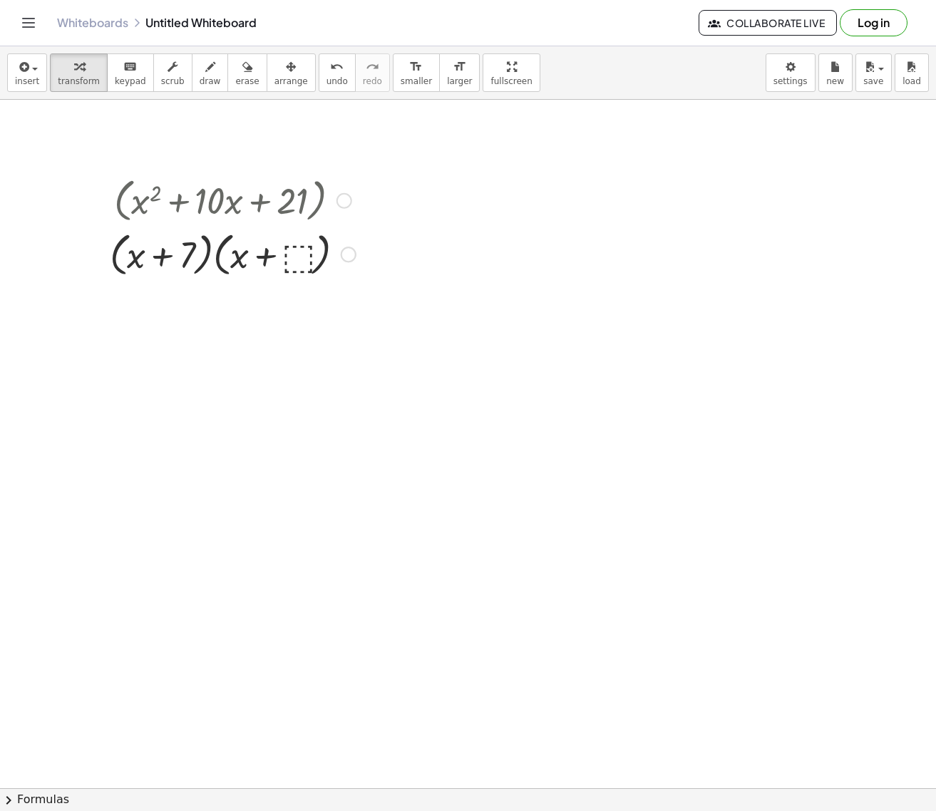
click at [298, 256] on div at bounding box center [233, 254] width 260 height 54
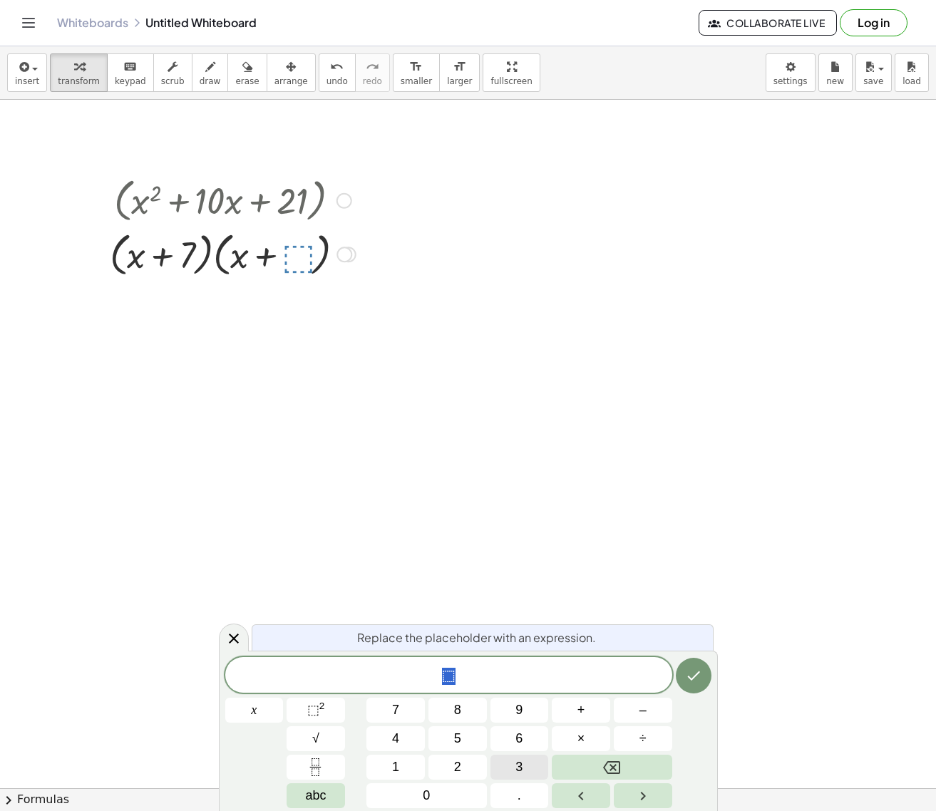
click at [530, 763] on button "3" at bounding box center [519, 767] width 58 height 25
click at [701, 669] on icon "Done" at bounding box center [693, 675] width 17 height 17
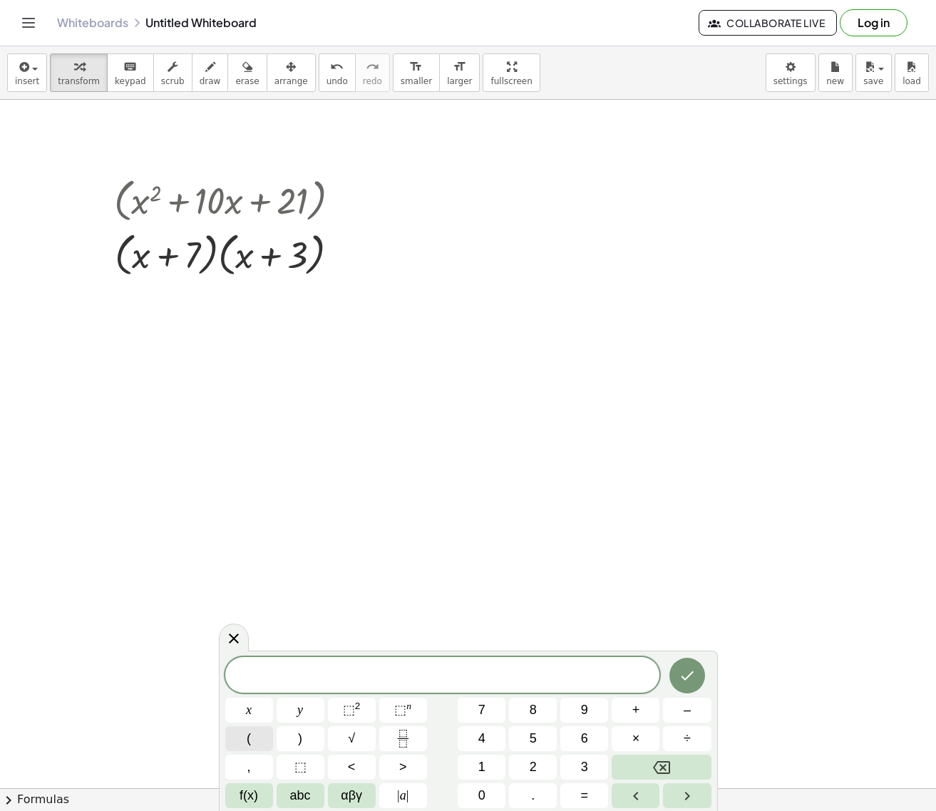
click at [256, 730] on button "(" at bounding box center [249, 738] width 48 height 25
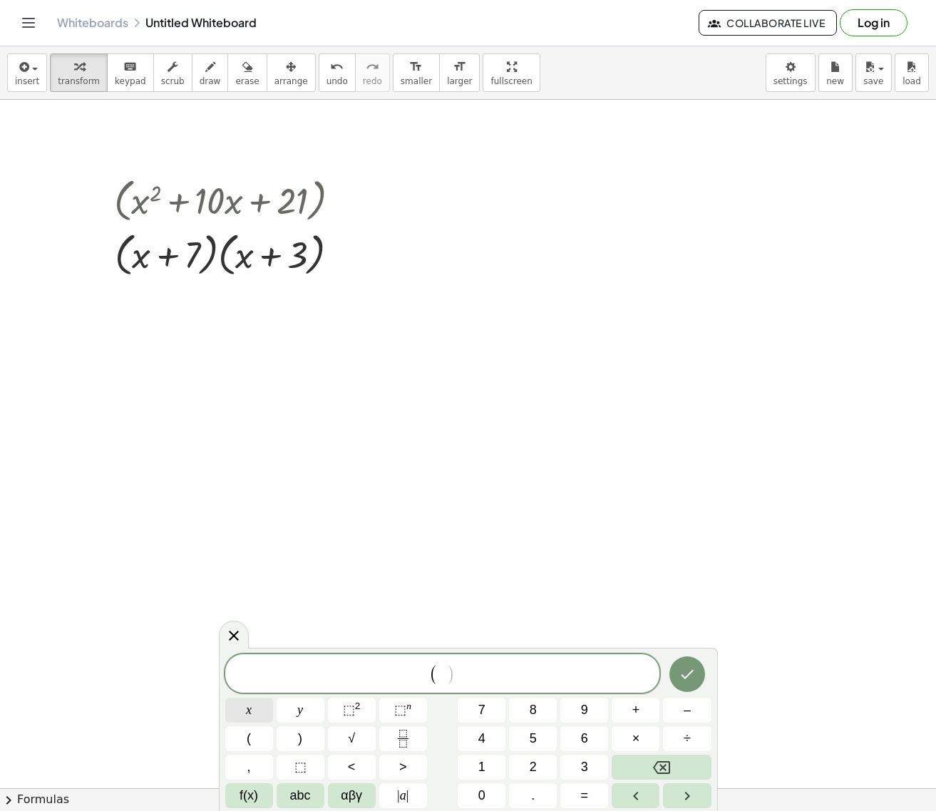
click at [250, 717] on span "x" at bounding box center [249, 710] width 6 height 19
click at [646, 715] on button "+" at bounding box center [636, 710] width 48 height 25
click at [584, 767] on span "3" at bounding box center [584, 767] width 7 height 19
click at [304, 731] on button ")" at bounding box center [301, 738] width 48 height 25
click at [349, 716] on span "⬚" at bounding box center [349, 710] width 12 height 14
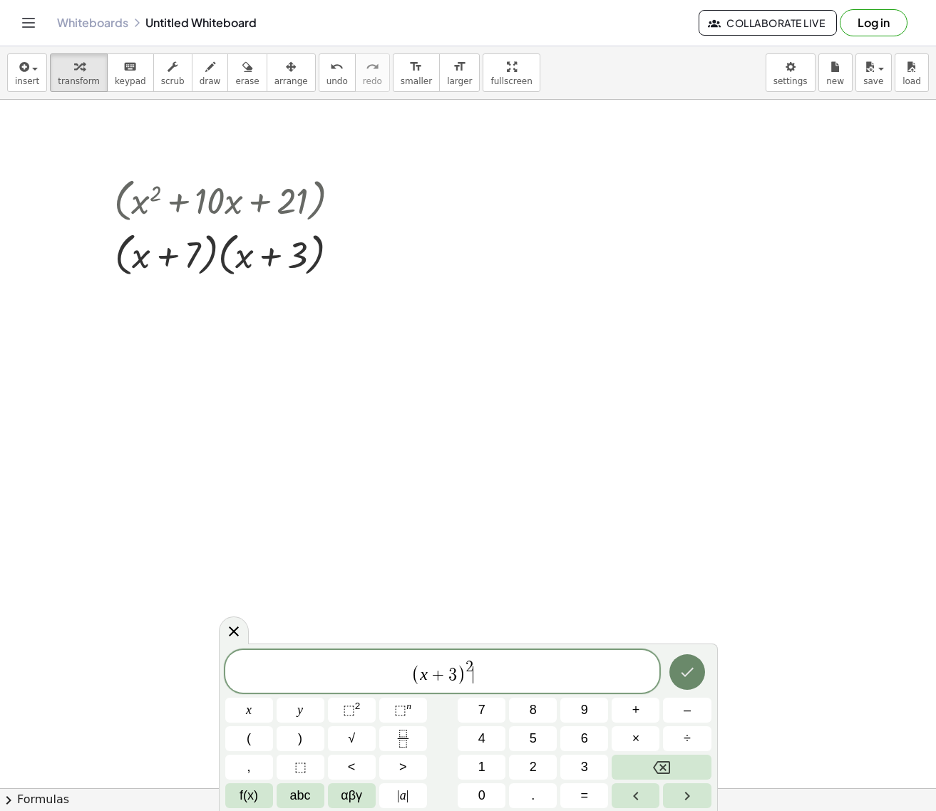
click at [691, 667] on icon "Done" at bounding box center [687, 672] width 17 height 17
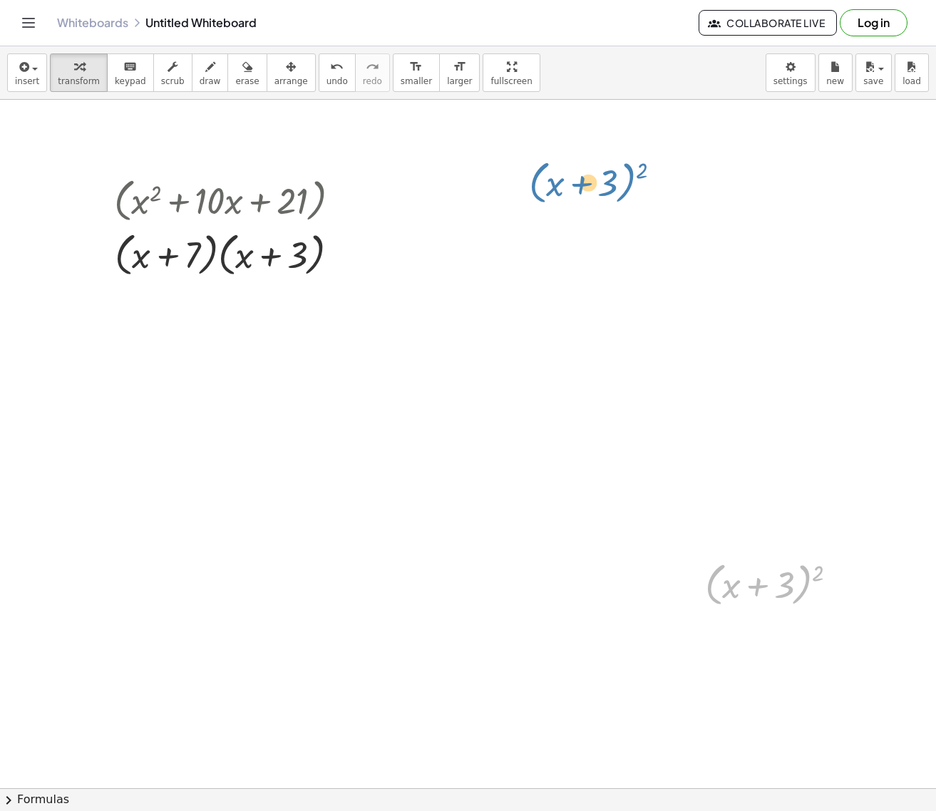
drag, startPoint x: 785, startPoint y: 594, endPoint x: 609, endPoint y: 192, distance: 438.9
click at [274, 73] on div "button" at bounding box center [291, 66] width 34 height 17
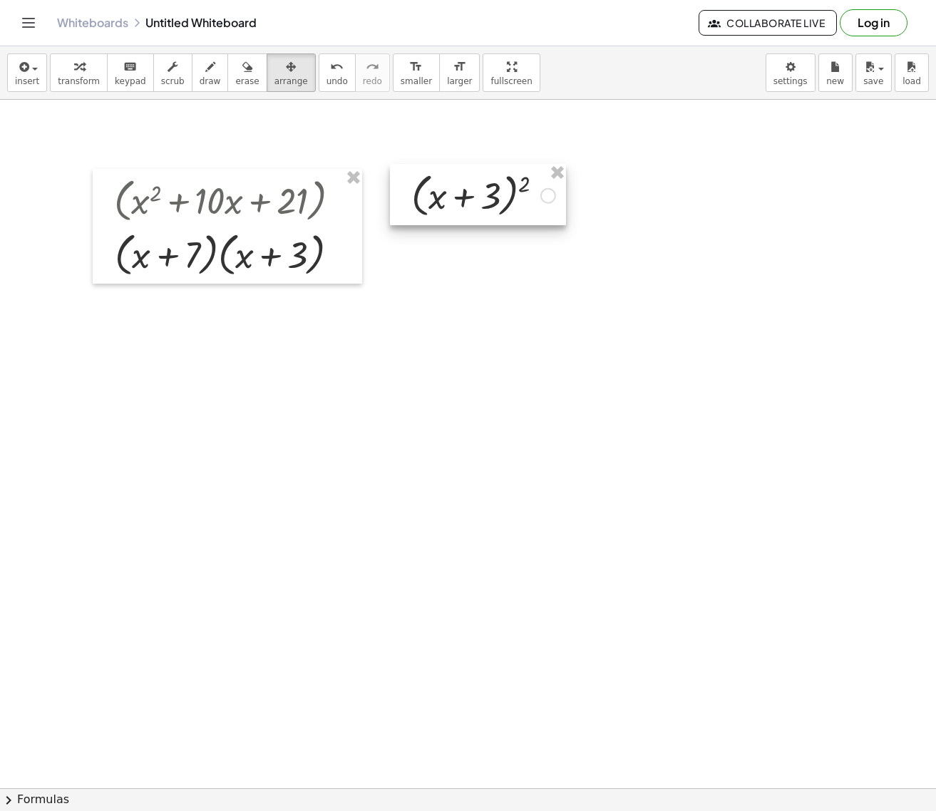
drag, startPoint x: 764, startPoint y: 533, endPoint x: 482, endPoint y: 199, distance: 437.0
click at [482, 199] on div at bounding box center [478, 194] width 176 height 61
click at [61, 801] on button "chevron_right Formulas" at bounding box center [468, 799] width 936 height 23
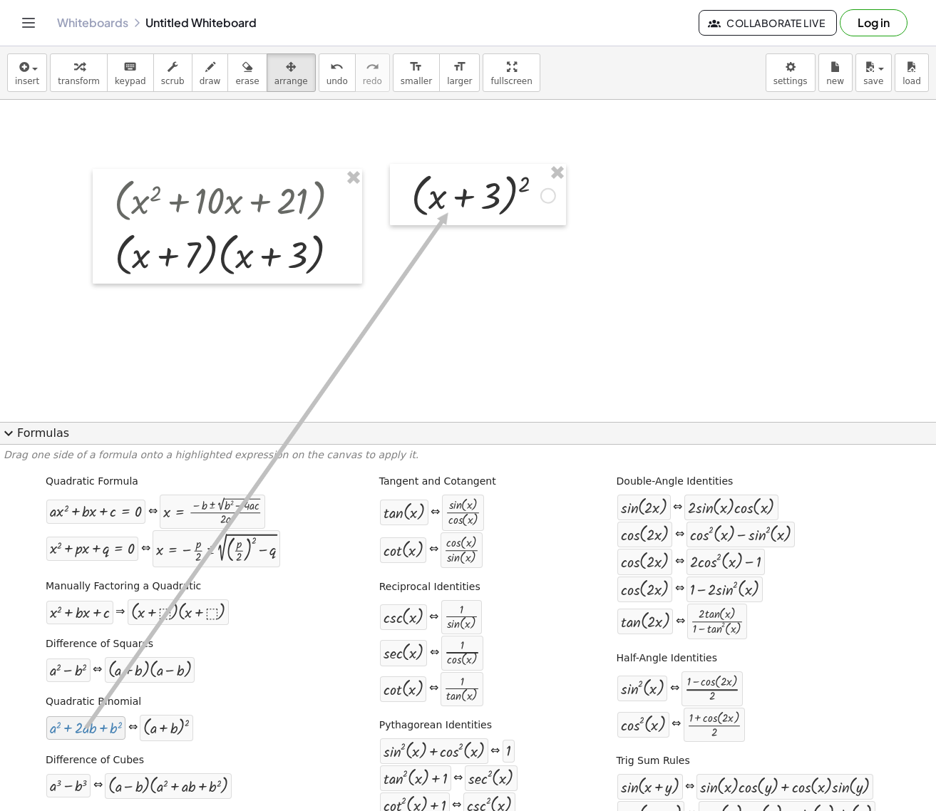
drag, startPoint x: 98, startPoint y: 729, endPoint x: 446, endPoint y: 212, distance: 622.0
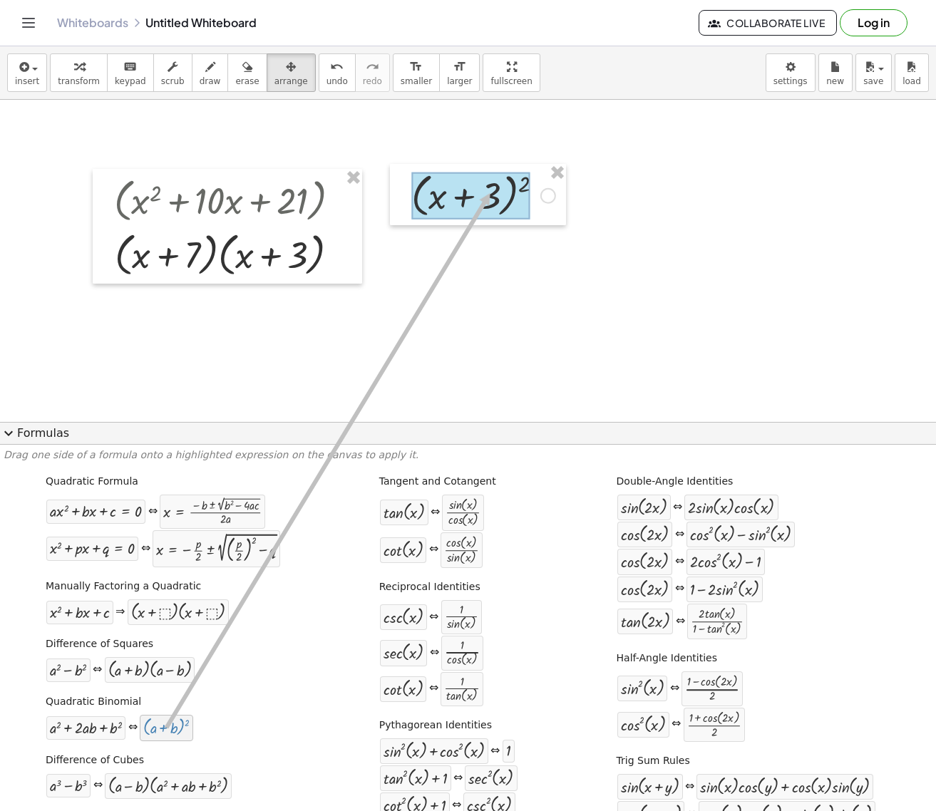
drag, startPoint x: 155, startPoint y: 731, endPoint x: 490, endPoint y: 193, distance: 633.0
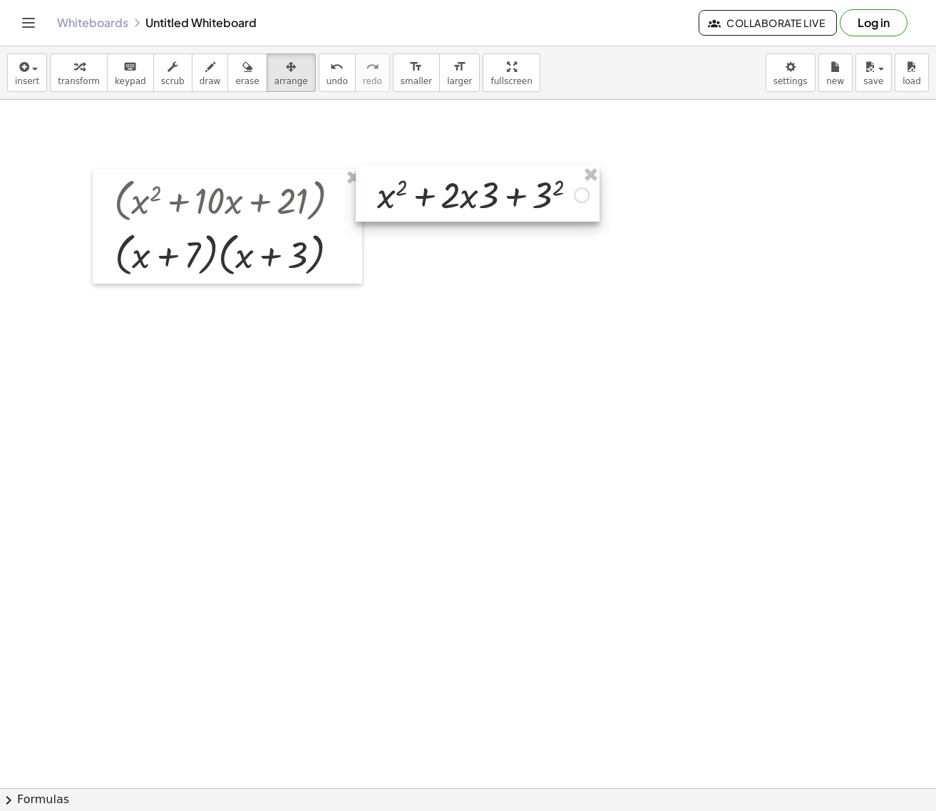
click at [585, 192] on div at bounding box center [478, 194] width 244 height 56
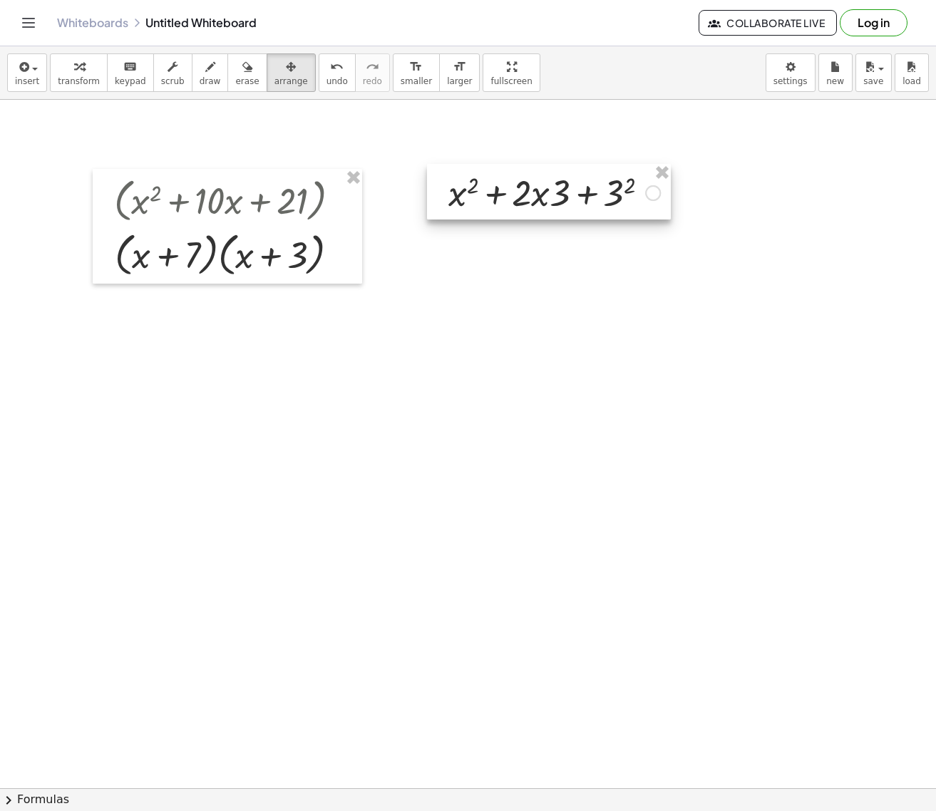
drag, startPoint x: 505, startPoint y: 208, endPoint x: 576, endPoint y: 206, distance: 71.3
click at [576, 206] on div at bounding box center [549, 192] width 244 height 56
click at [286, 73] on icon "button" at bounding box center [291, 66] width 10 height 17
click at [624, 207] on div at bounding box center [549, 191] width 244 height 56
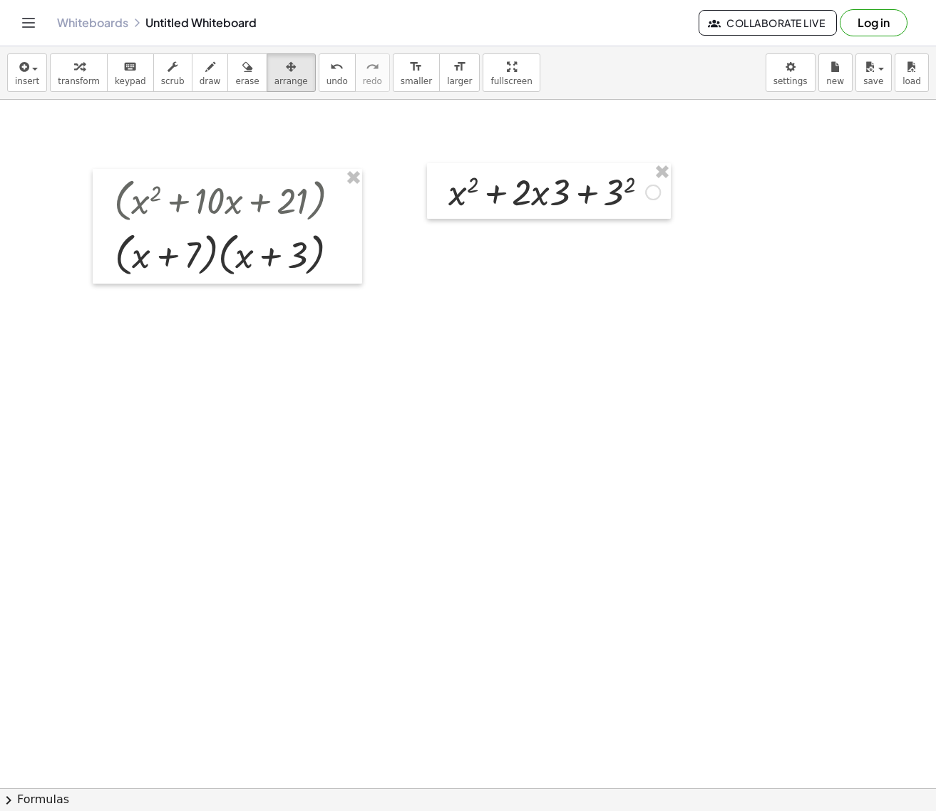
click at [41, 796] on button "chevron_right Formulas" at bounding box center [468, 799] width 936 height 23
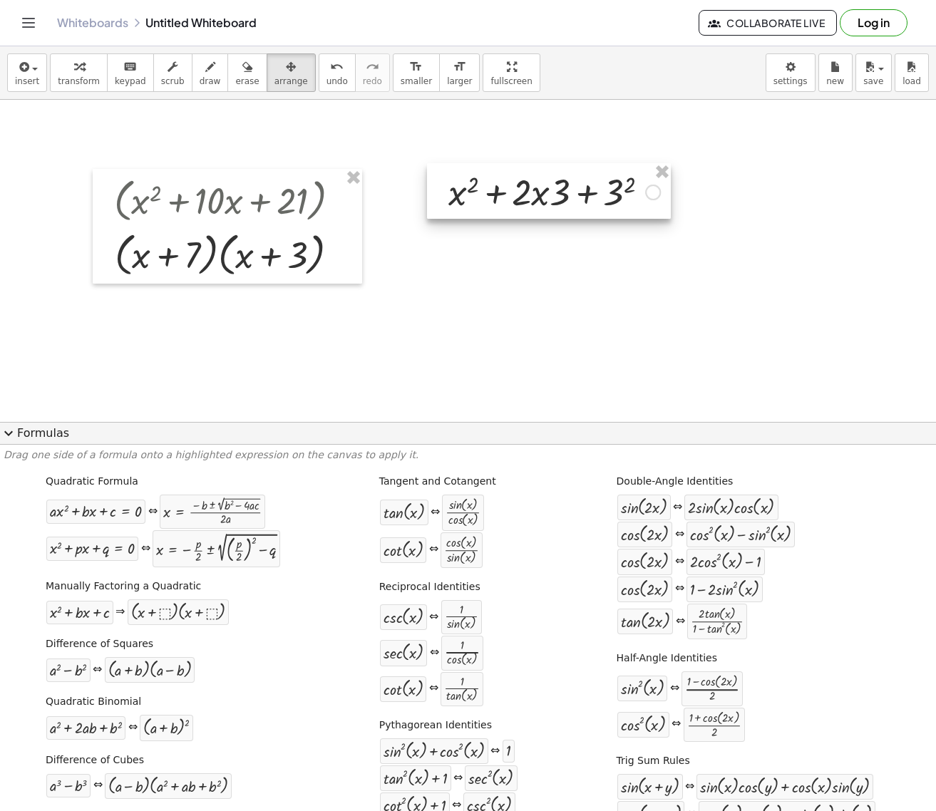
click at [656, 196] on div at bounding box center [549, 191] width 244 height 56
click at [656, 194] on div at bounding box center [549, 191] width 244 height 56
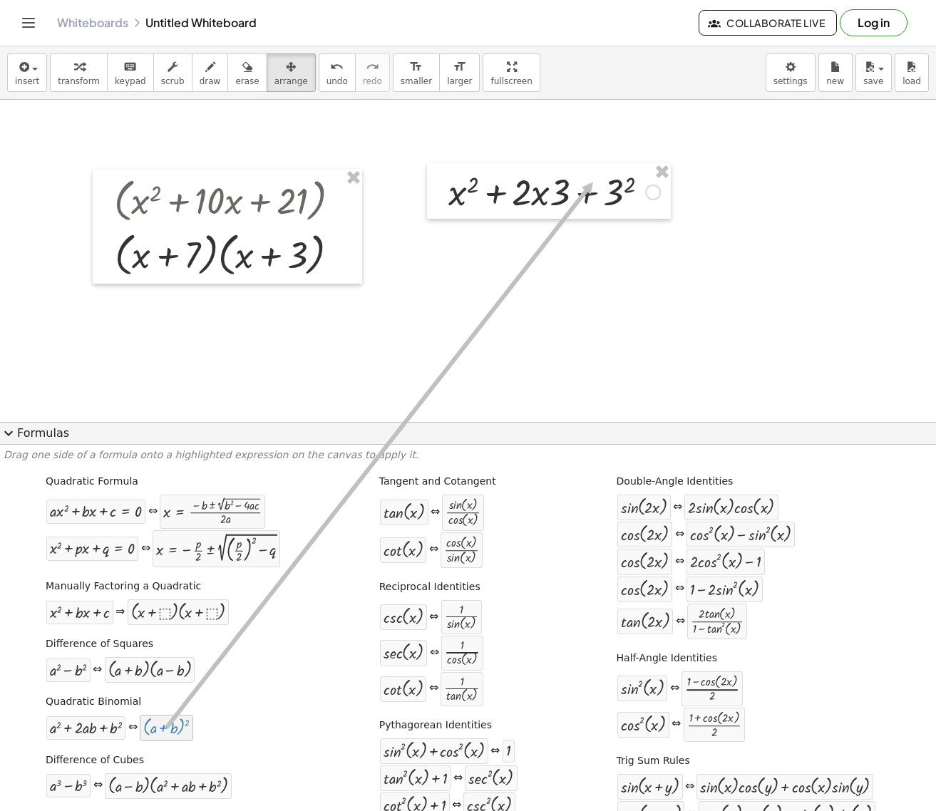
drag, startPoint x: 160, startPoint y: 728, endPoint x: 592, endPoint y: 183, distance: 695.2
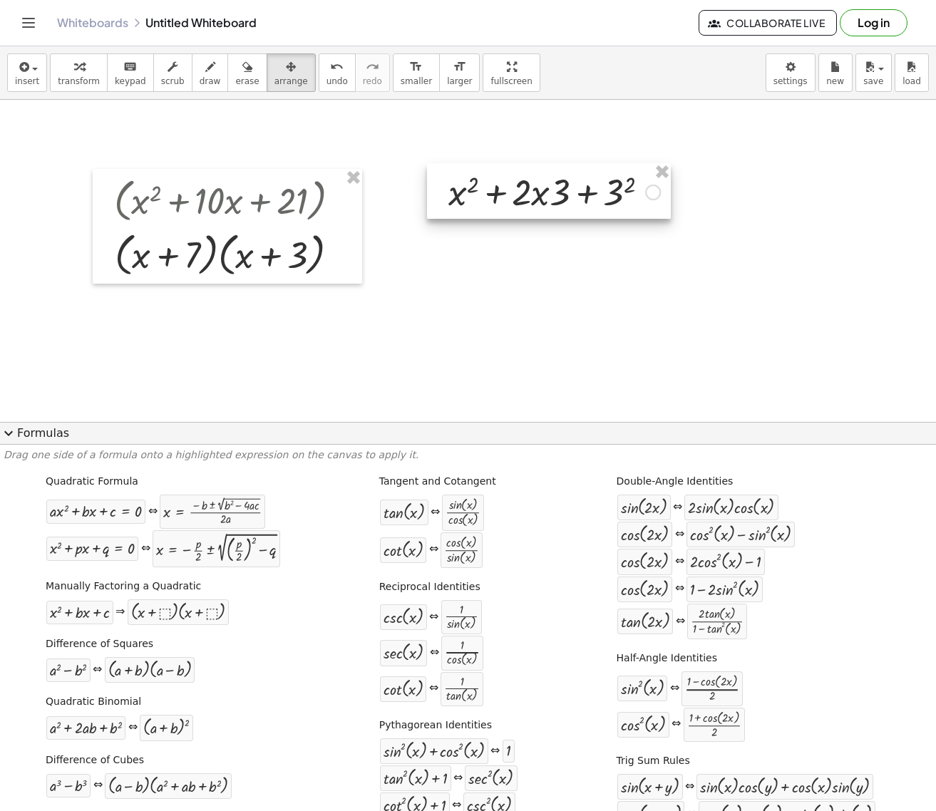
click at [654, 200] on div at bounding box center [549, 191] width 244 height 56
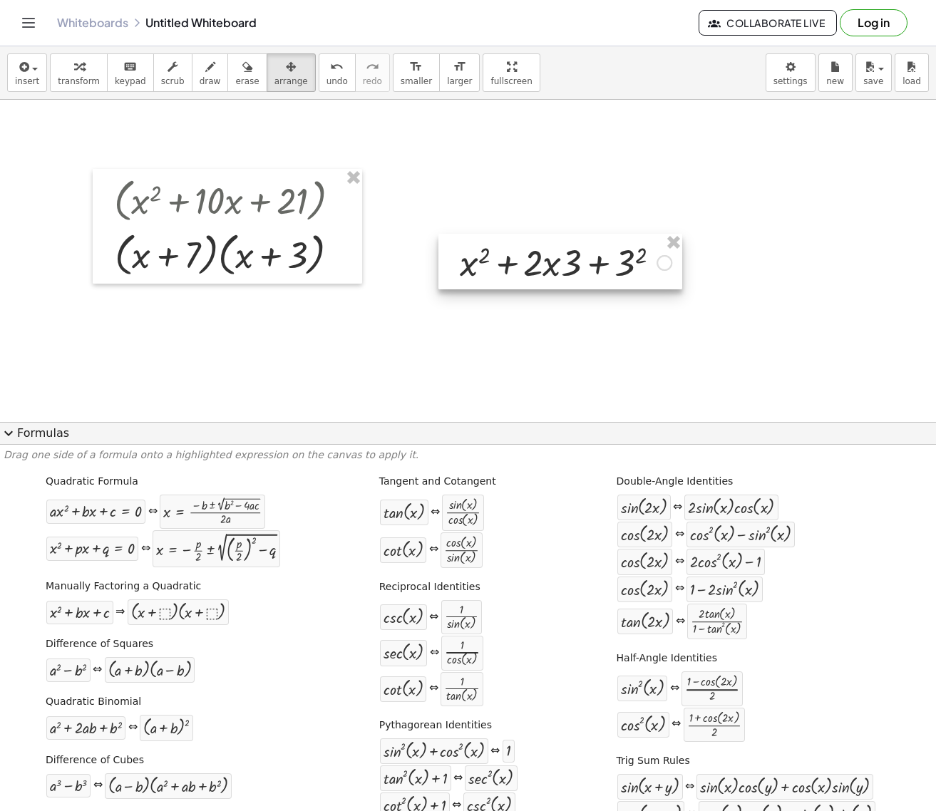
drag, startPoint x: 653, startPoint y: 192, endPoint x: 664, endPoint y: 262, distance: 71.5
click at [664, 262] on div at bounding box center [560, 262] width 244 height 56
click at [326, 81] on span "undo" at bounding box center [336, 81] width 21 height 10
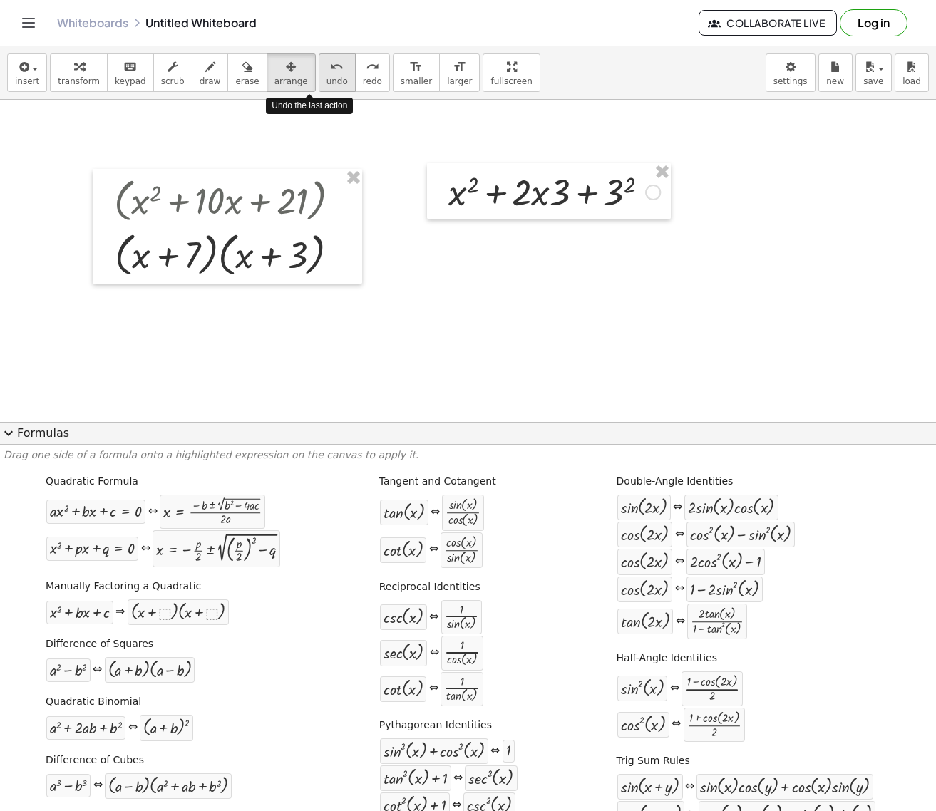
click at [326, 81] on span "undo" at bounding box center [336, 81] width 21 height 10
click at [326, 76] on span "undo" at bounding box center [336, 81] width 21 height 10
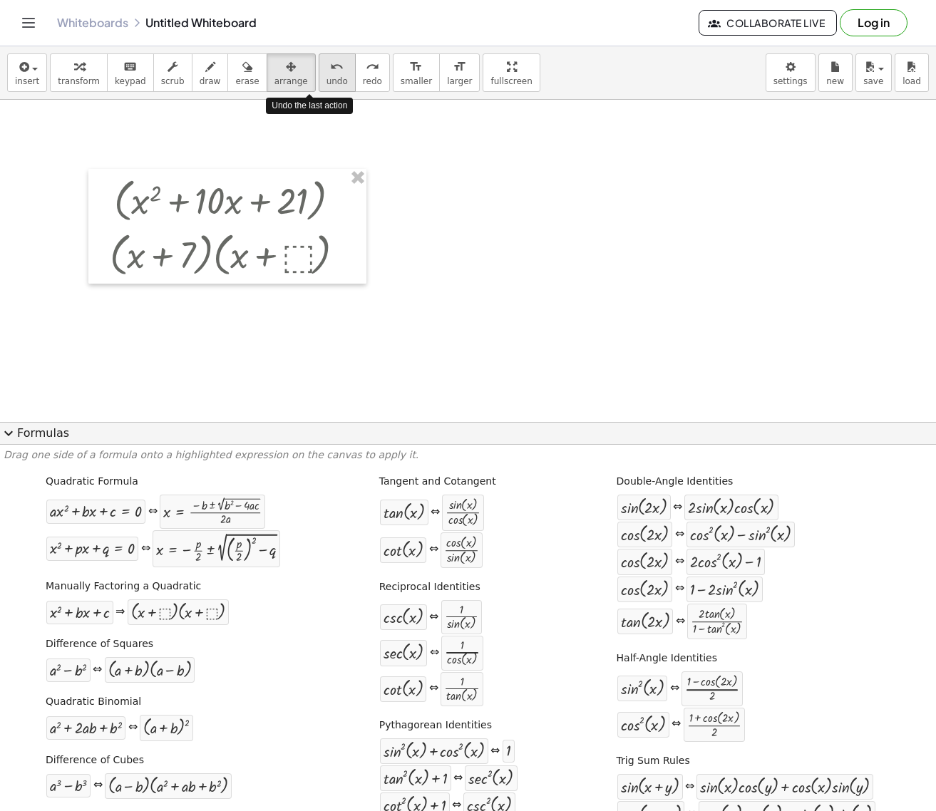
click at [326, 76] on span "undo" at bounding box center [336, 81] width 21 height 10
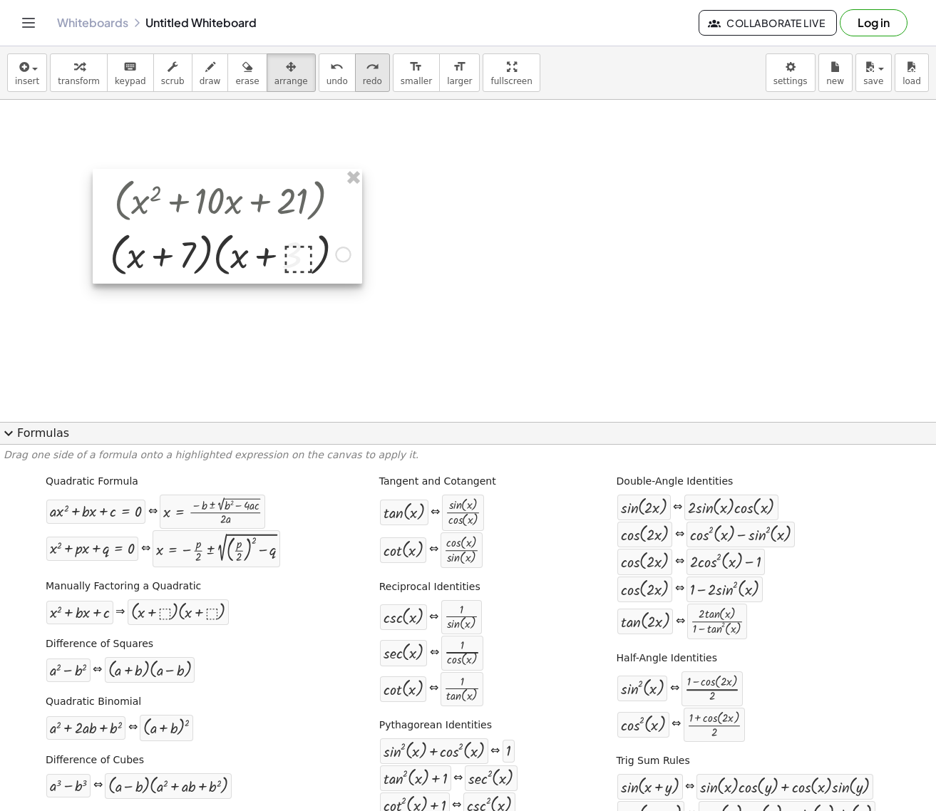
click at [366, 70] on icon "redo" at bounding box center [373, 66] width 14 height 17
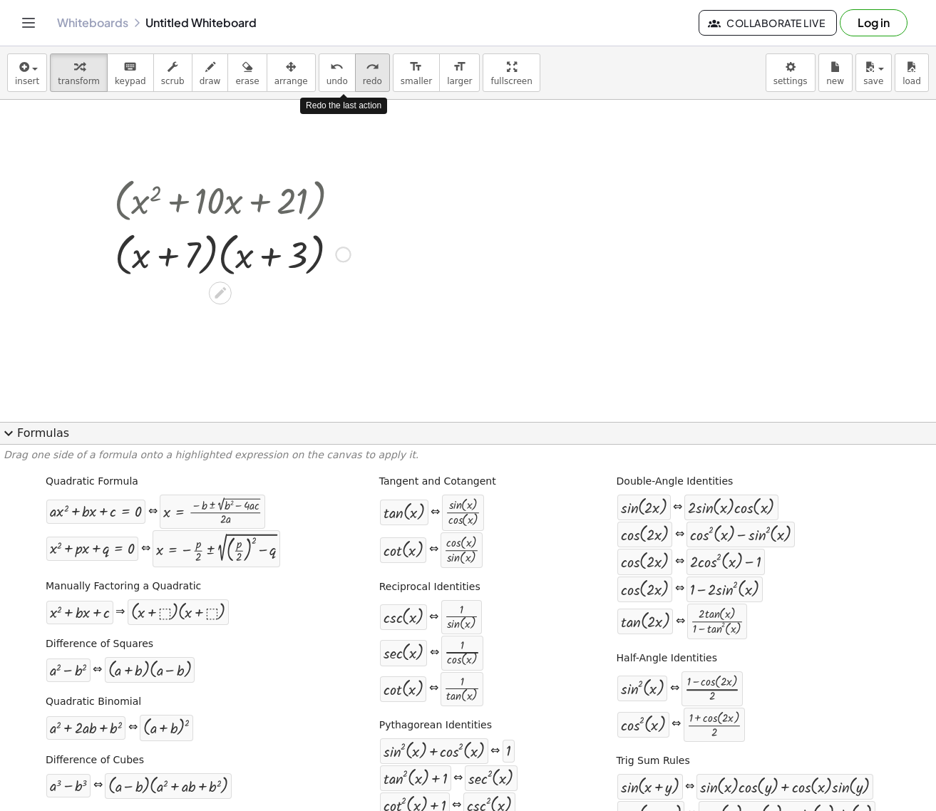
click at [366, 68] on icon "redo" at bounding box center [373, 66] width 14 height 17
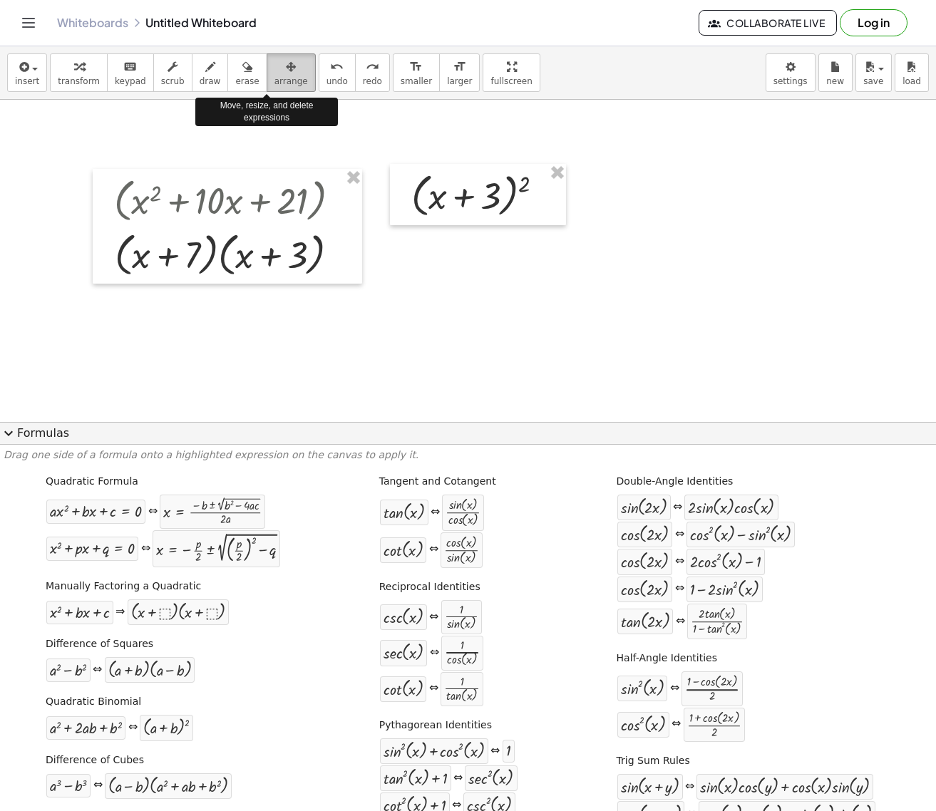
click at [274, 77] on span "arrange" at bounding box center [291, 81] width 34 height 10
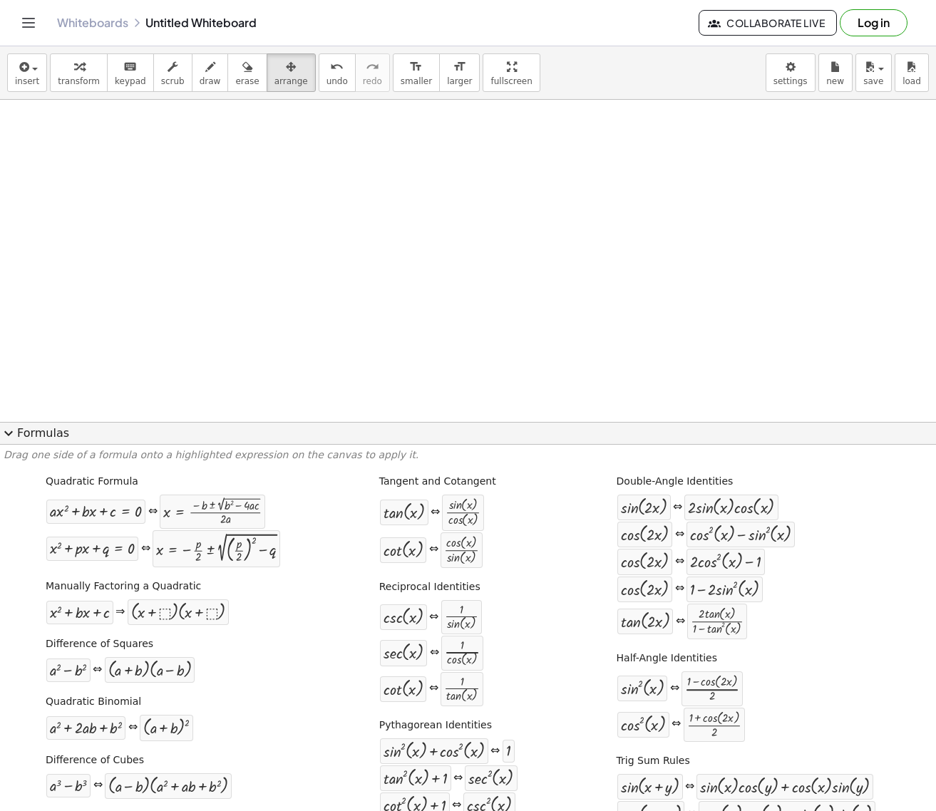
click at [34, 78] on span "insert" at bounding box center [27, 81] width 24 height 10
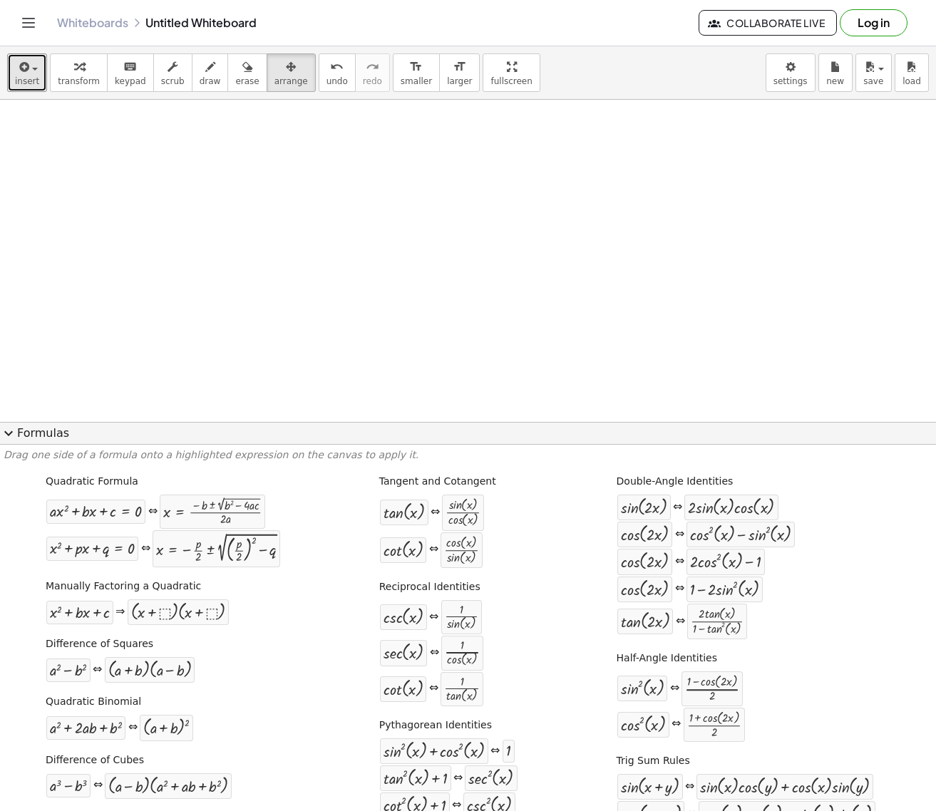
click at [76, 73] on icon "button" at bounding box center [79, 66] width 10 height 17
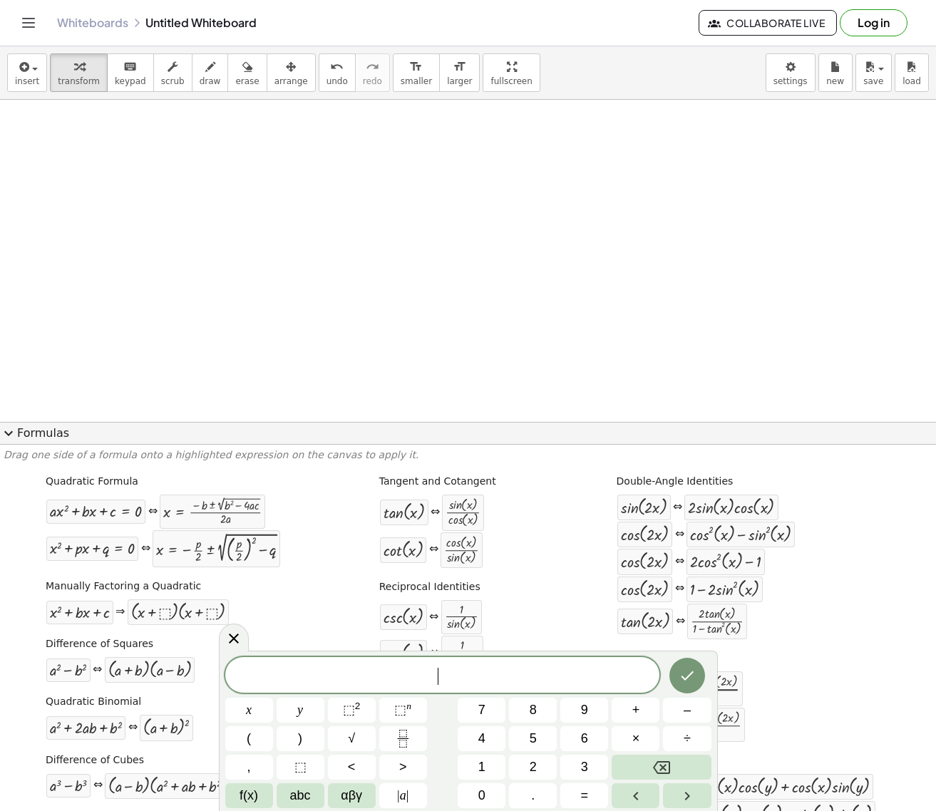
click at [251, 736] on span "(" at bounding box center [249, 738] width 4 height 19
click at [250, 708] on span "x" at bounding box center [249, 710] width 6 height 19
